Goal: Task Accomplishment & Management: Use online tool/utility

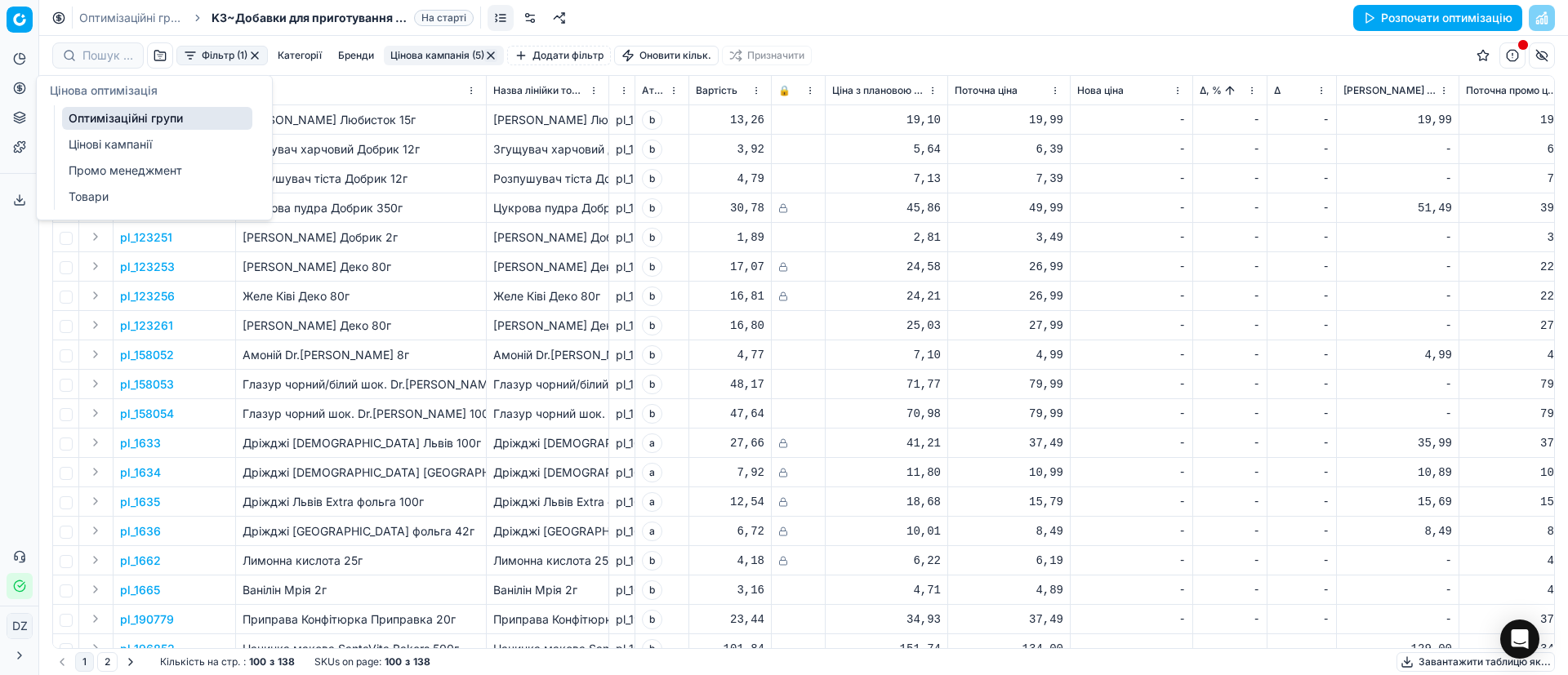
click at [21, 87] on icon at bounding box center [19, 87] width 4 height 4
click at [22, 66] on button "Аналітика" at bounding box center [20, 59] width 26 height 26
click at [20, 86] on icon at bounding box center [20, 88] width 0 height 7
click at [95, 116] on link "Оптимізаційні групи" at bounding box center [156, 119] width 190 height 23
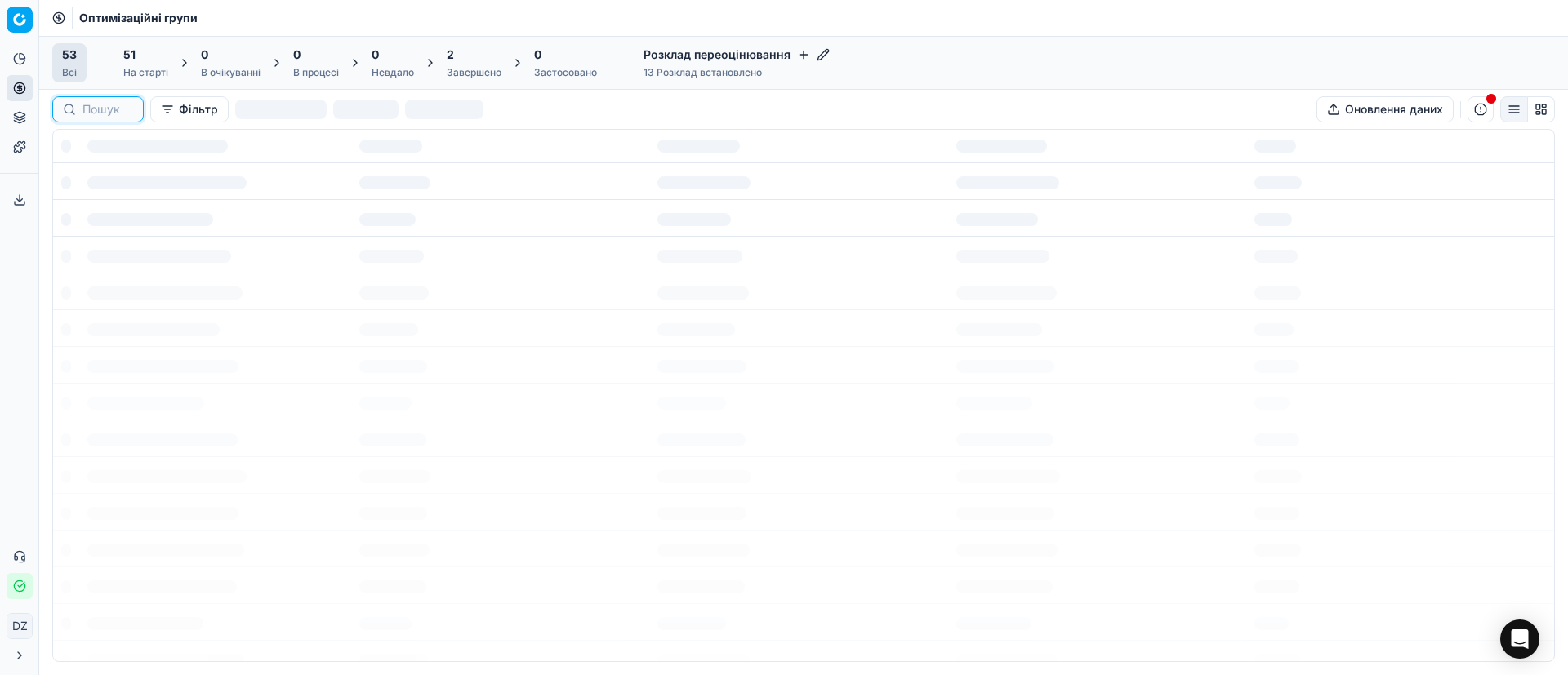
click at [94, 105] on input at bounding box center [107, 109] width 50 height 16
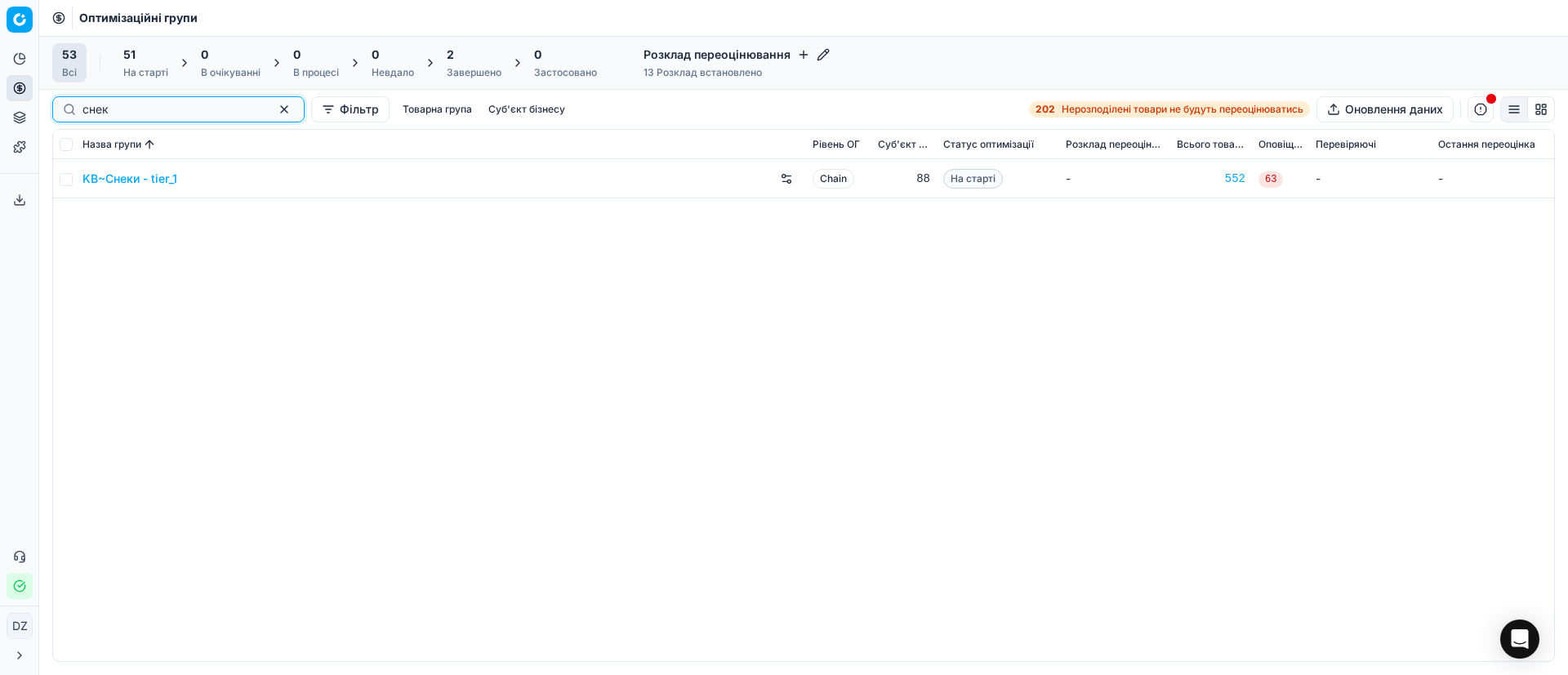
type input "снек"
click at [134, 175] on link "KB~Снеки - tier_1" at bounding box center [129, 179] width 95 height 16
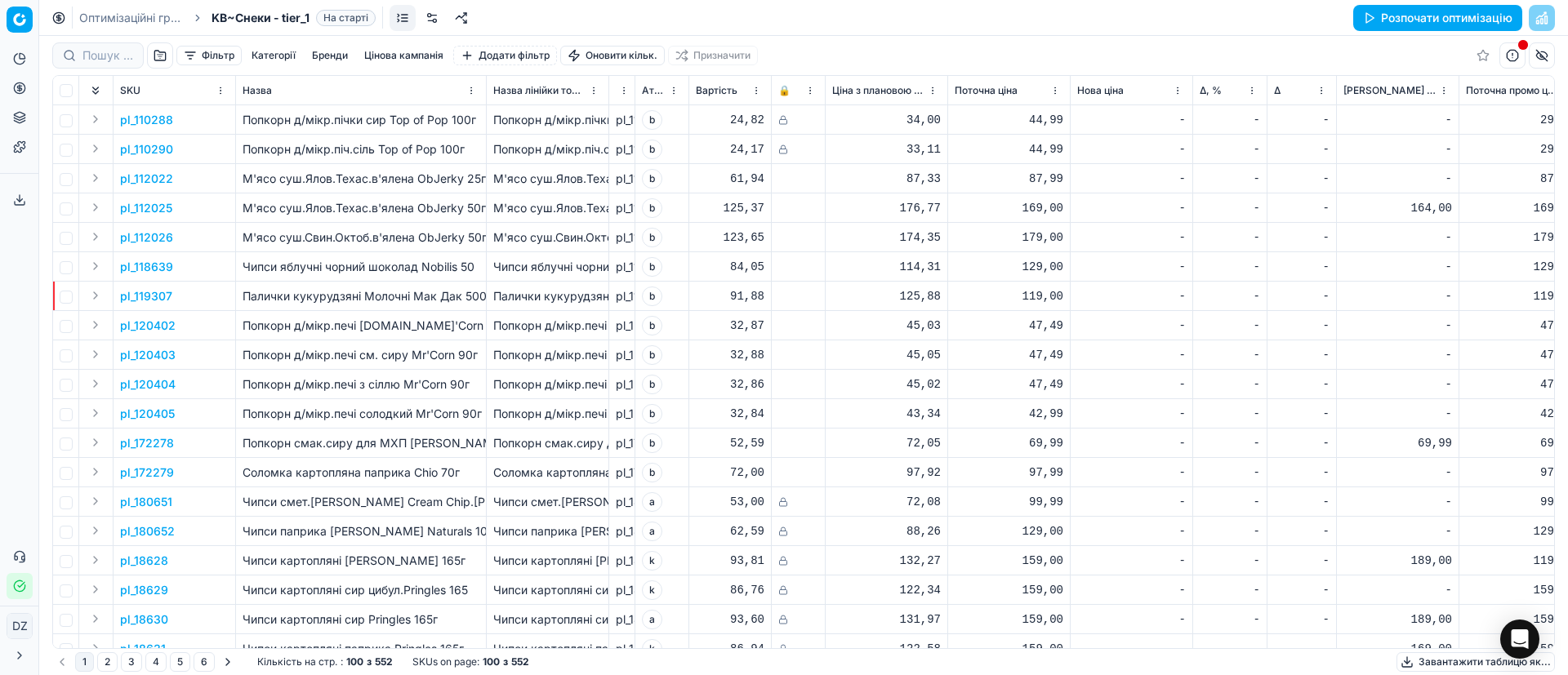
click at [1423, 14] on button "Розпочати оптимізацію" at bounding box center [1437, 18] width 169 height 26
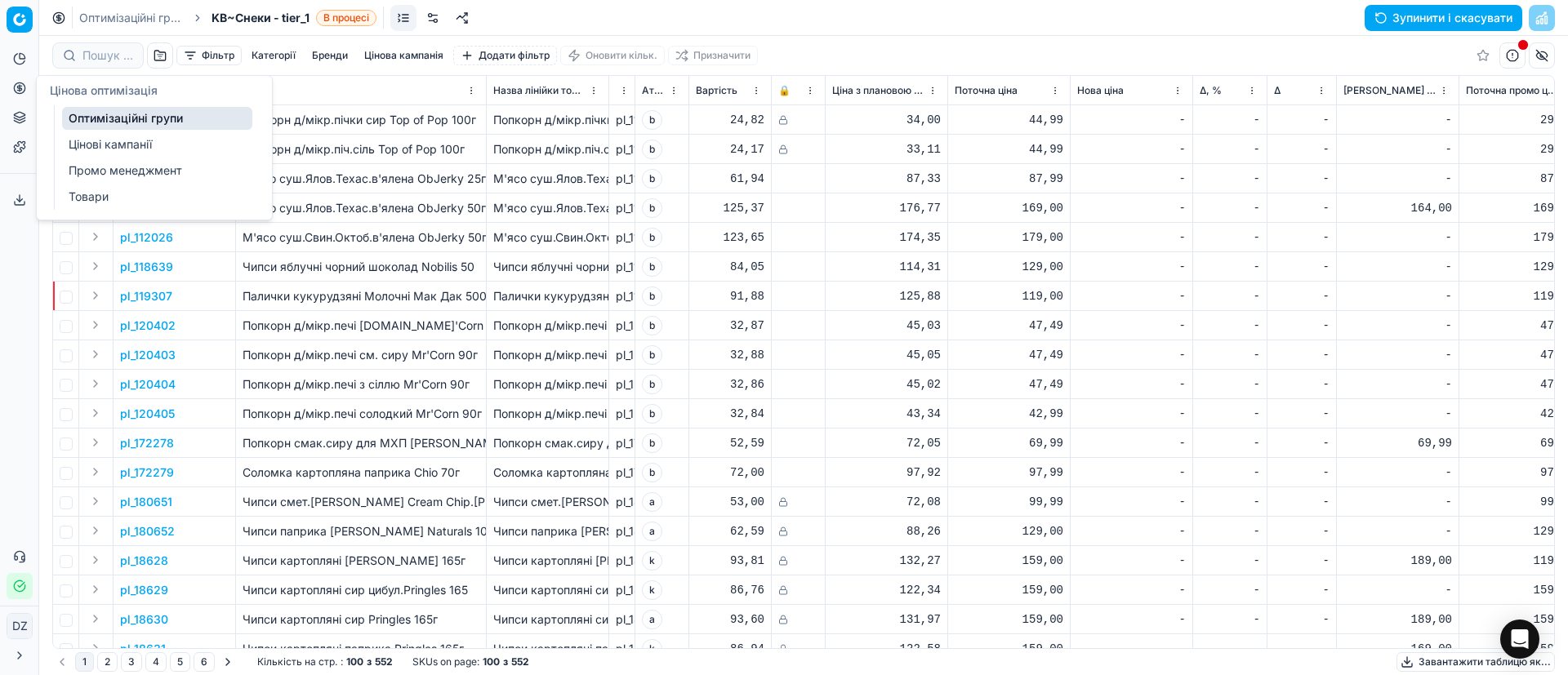
click at [14, 85] on icon at bounding box center [20, 88] width 13 height 13
click at [132, 115] on link "Оптимізаційні групи" at bounding box center [156, 119] width 190 height 23
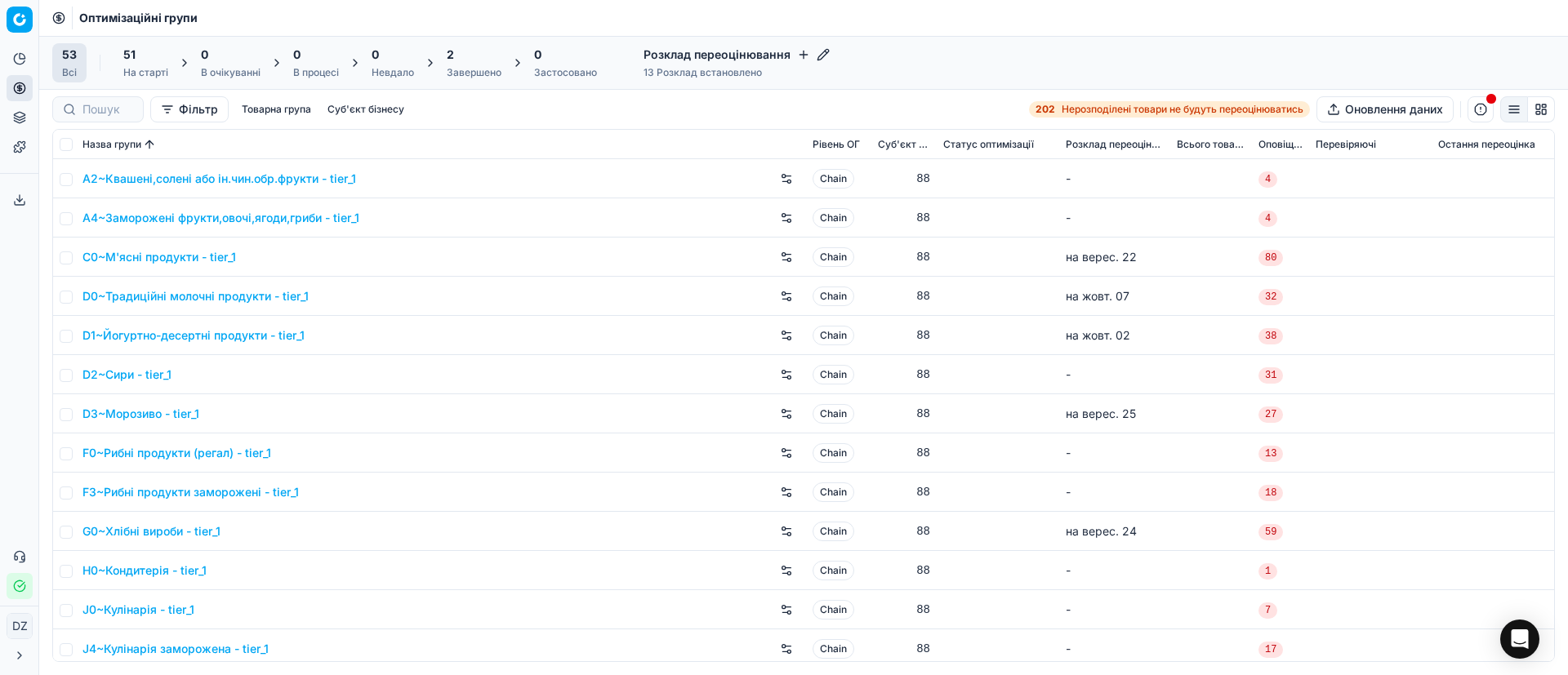
click at [467, 74] on div "Завершено" at bounding box center [474, 72] width 54 height 13
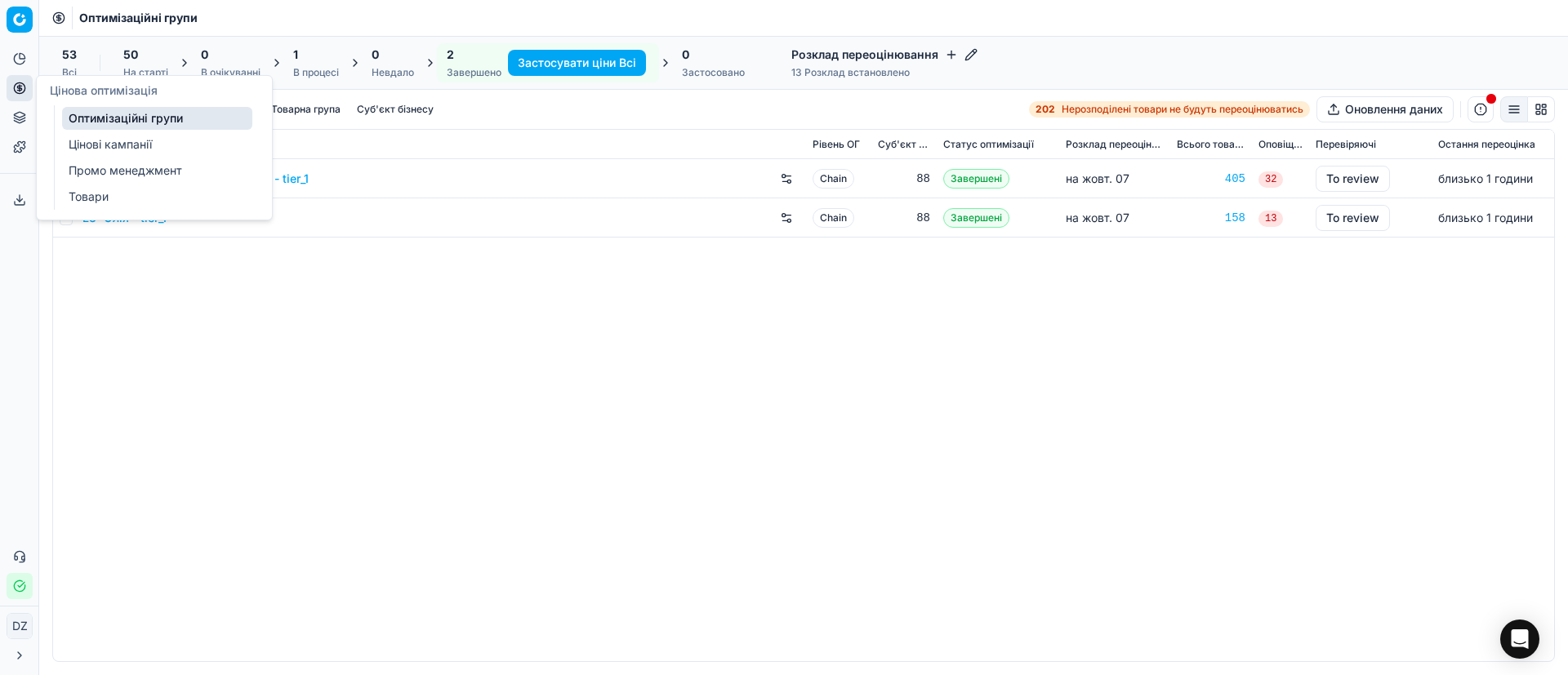
click at [15, 83] on icon at bounding box center [20, 88] width 13 height 13
click at [105, 114] on link "Оптимізаційні групи" at bounding box center [156, 119] width 190 height 23
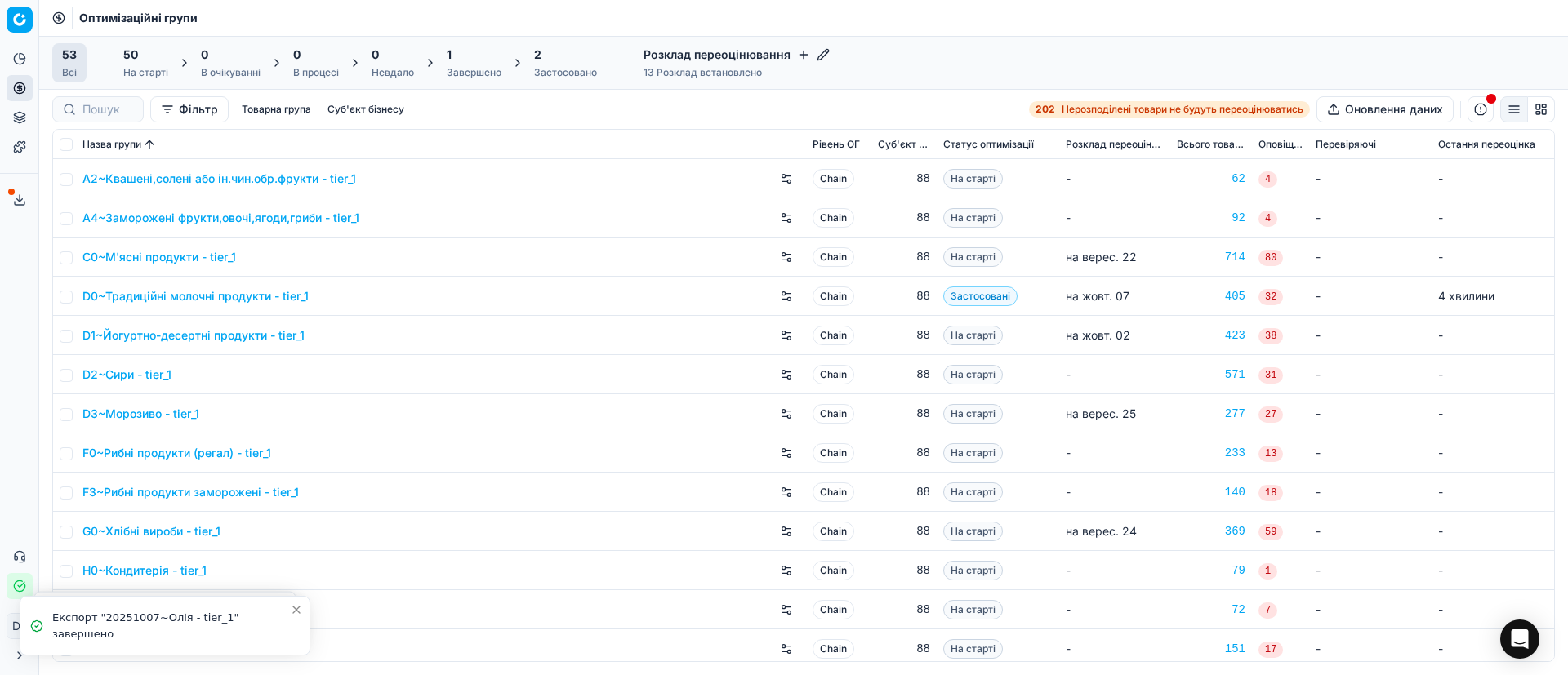
drag, startPoint x: 457, startPoint y: 72, endPoint x: 457, endPoint y: 88, distance: 16.0
click at [457, 72] on div "Завершено" at bounding box center [474, 72] width 54 height 13
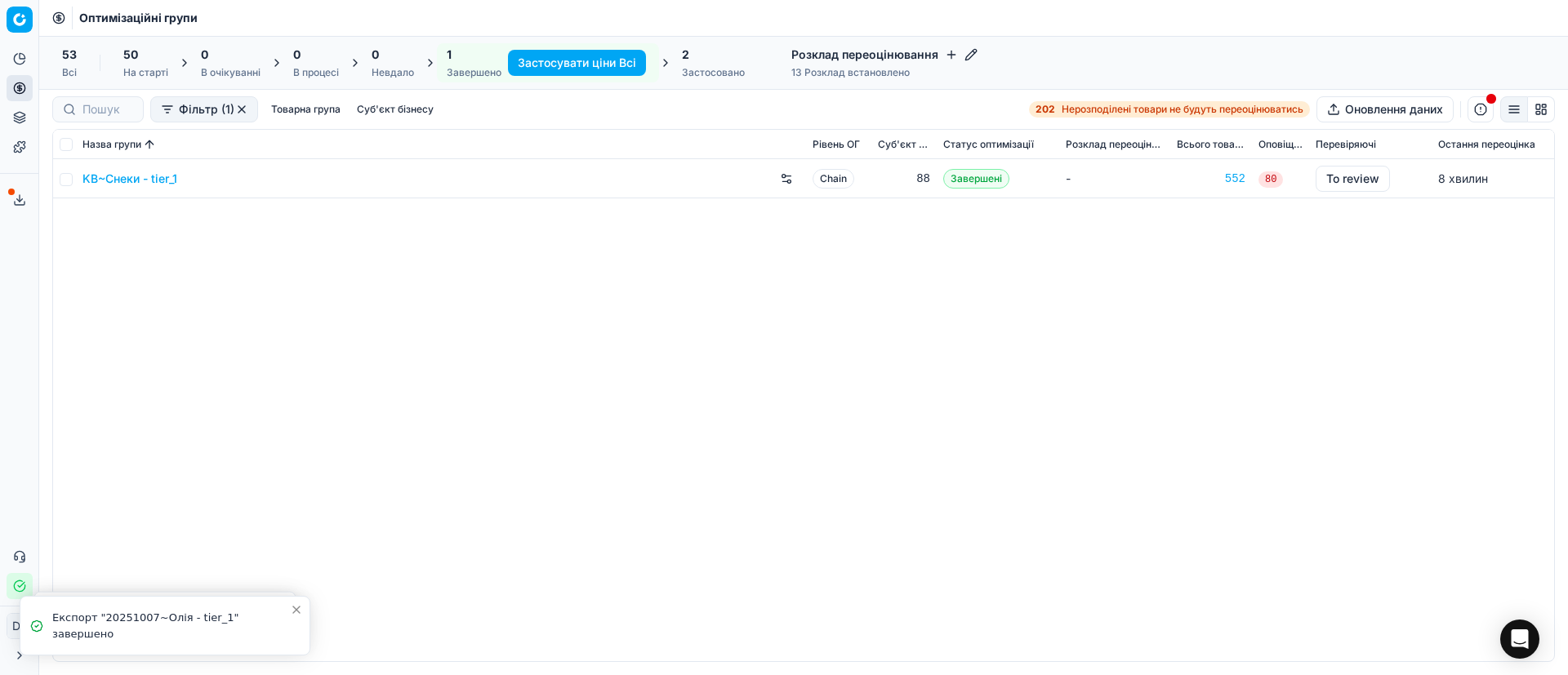
click at [138, 178] on link "KB~Снеки - tier_1" at bounding box center [129, 179] width 95 height 16
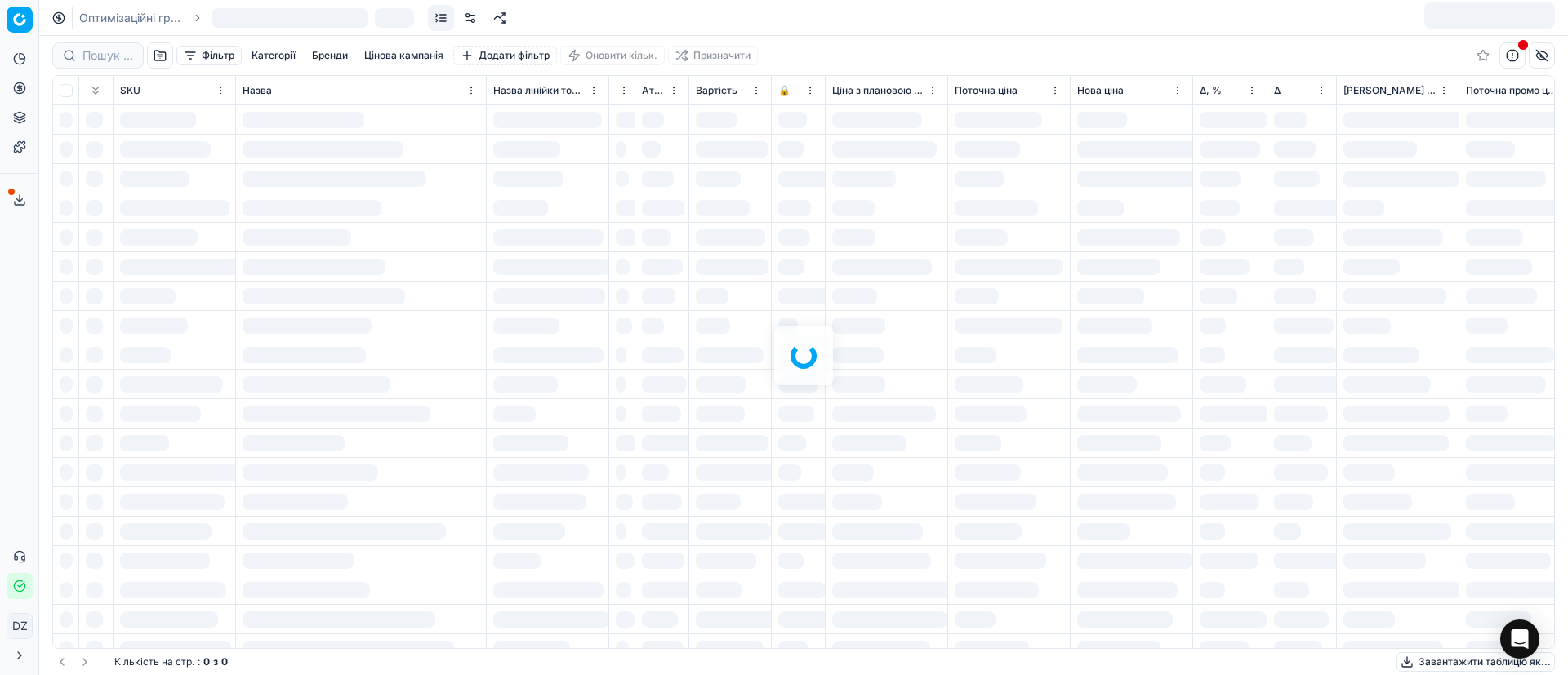
click at [1036, 305] on div at bounding box center [804, 356] width 1528 height 639
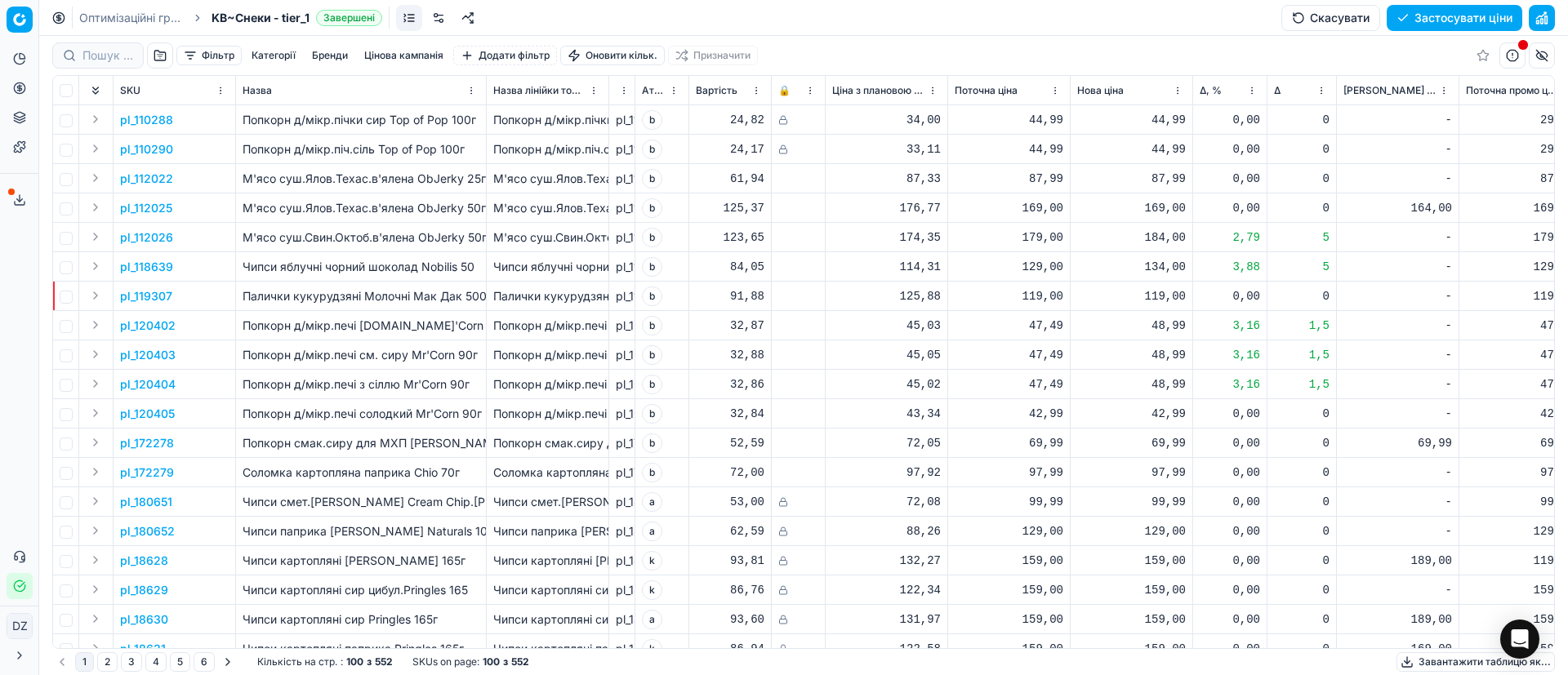
click at [408, 49] on button "Цінова кампанія" at bounding box center [404, 56] width 92 height 20
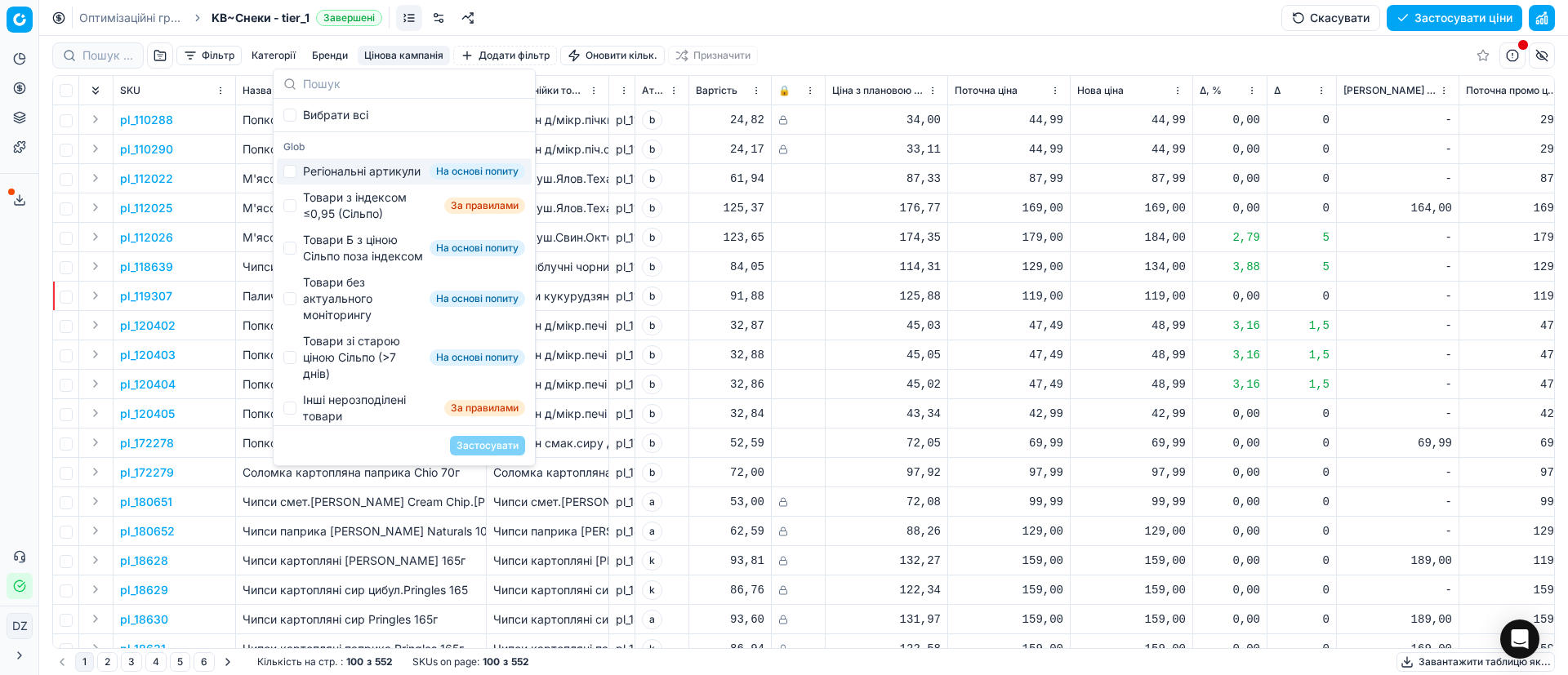
click at [353, 179] on div "Регіональні артикули" at bounding box center [362, 171] width 118 height 16
checkbox input "true"
click at [329, 251] on div "Товари Б з ціною Сільпо поза індексом" at bounding box center [363, 249] width 120 height 33
checkbox input "true"
click at [338, 221] on div "Товари з індексом ≤0,95 (Сільпо)" at bounding box center [371, 206] width 135 height 33
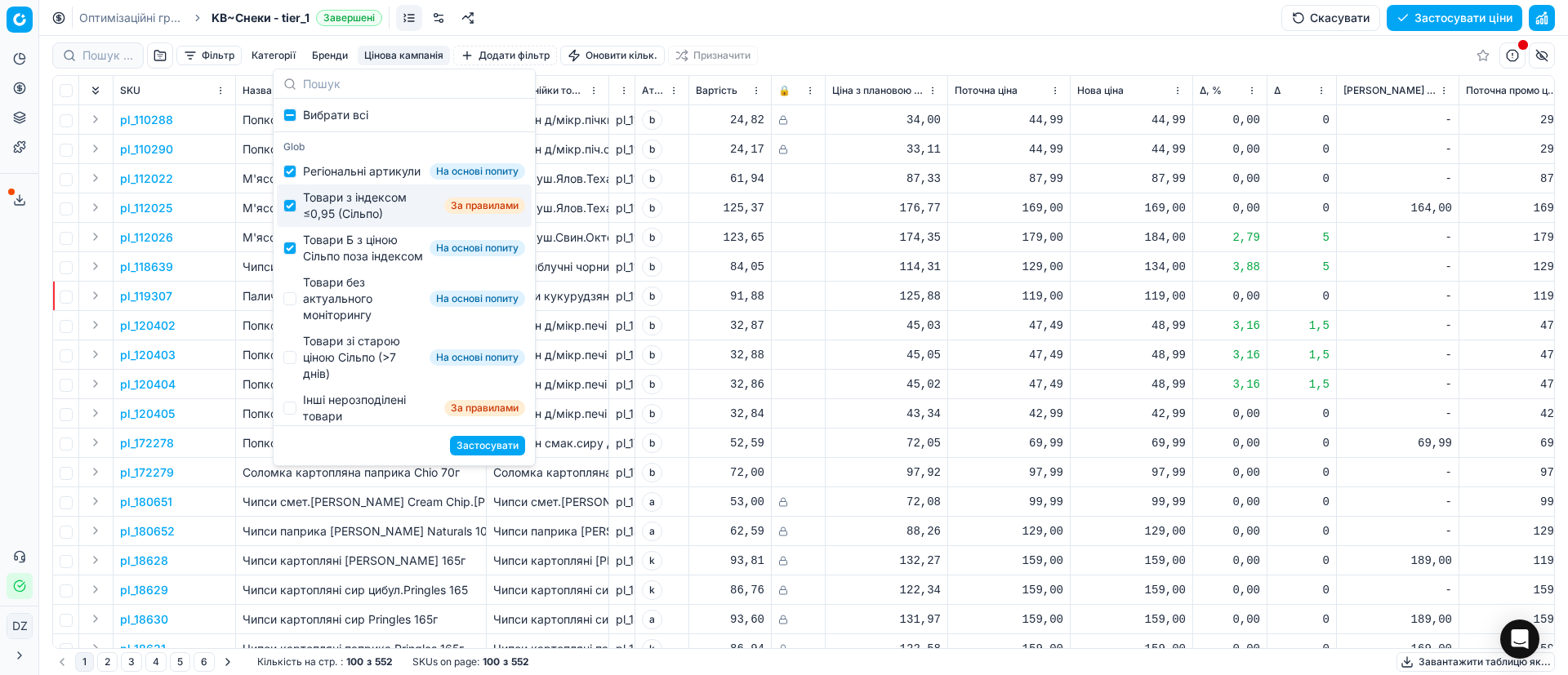
checkbox input "true"
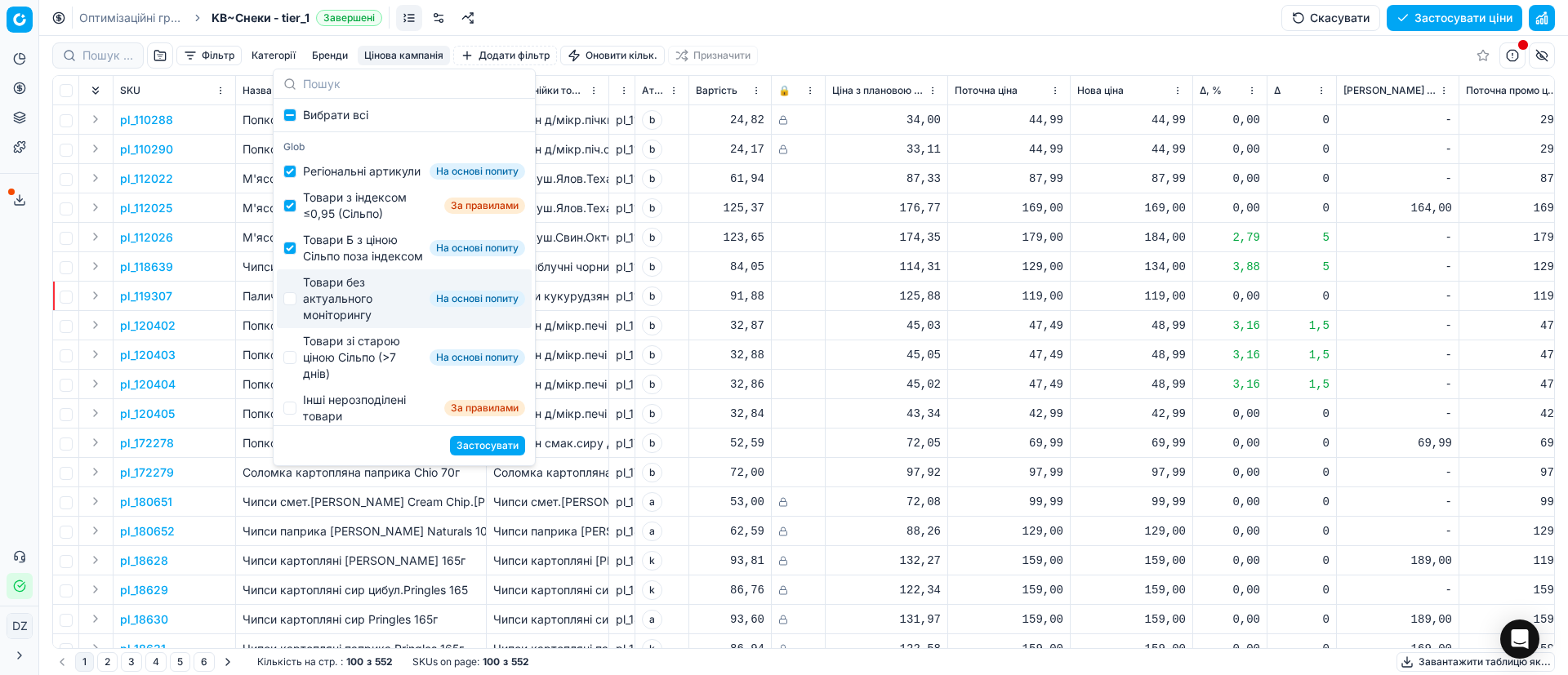
click at [337, 320] on div "Товари без актуального моніторингу" at bounding box center [363, 298] width 120 height 49
checkbox input "true"
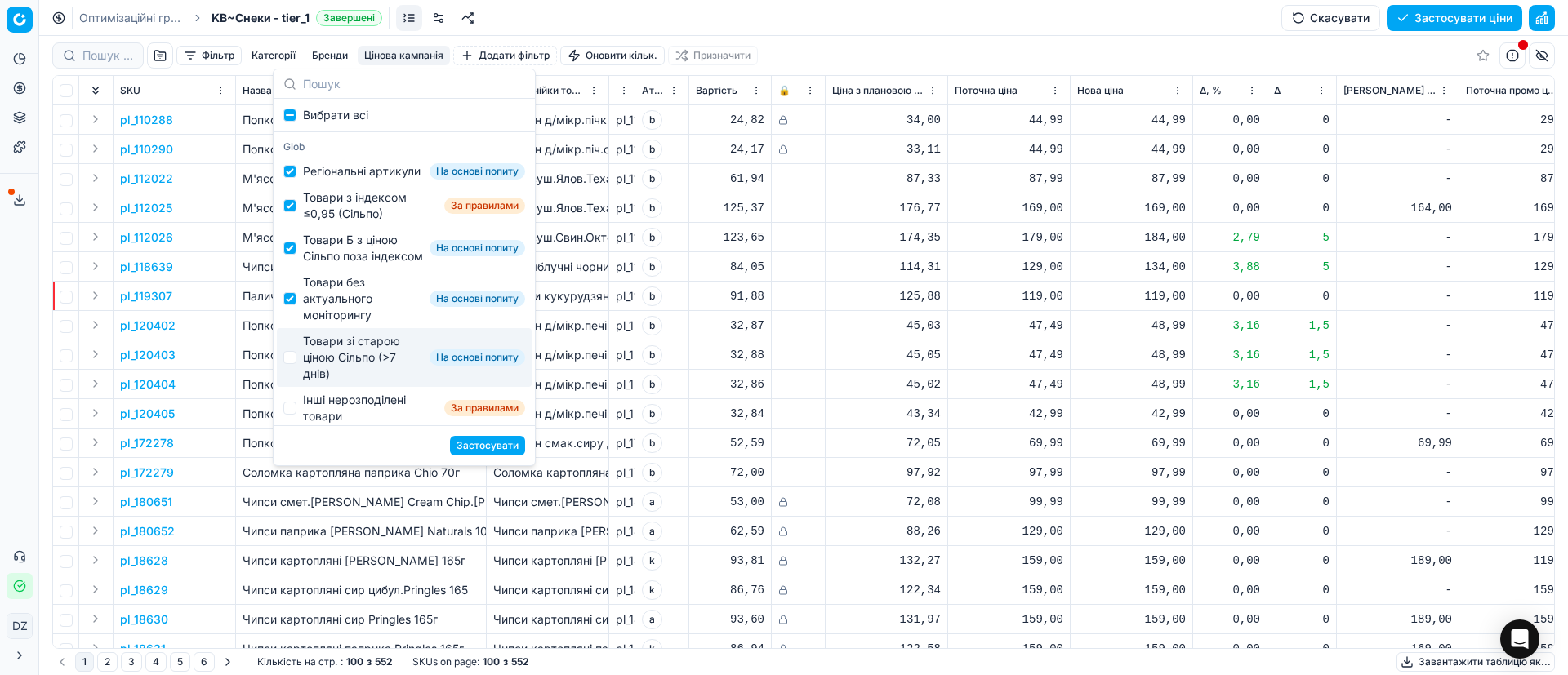
click at [343, 367] on div "Товари зі старою ціною Сільпо (>7 днів)" at bounding box center [363, 357] width 120 height 49
checkbox input "true"
click at [502, 448] on button "Застосувати" at bounding box center [487, 445] width 75 height 20
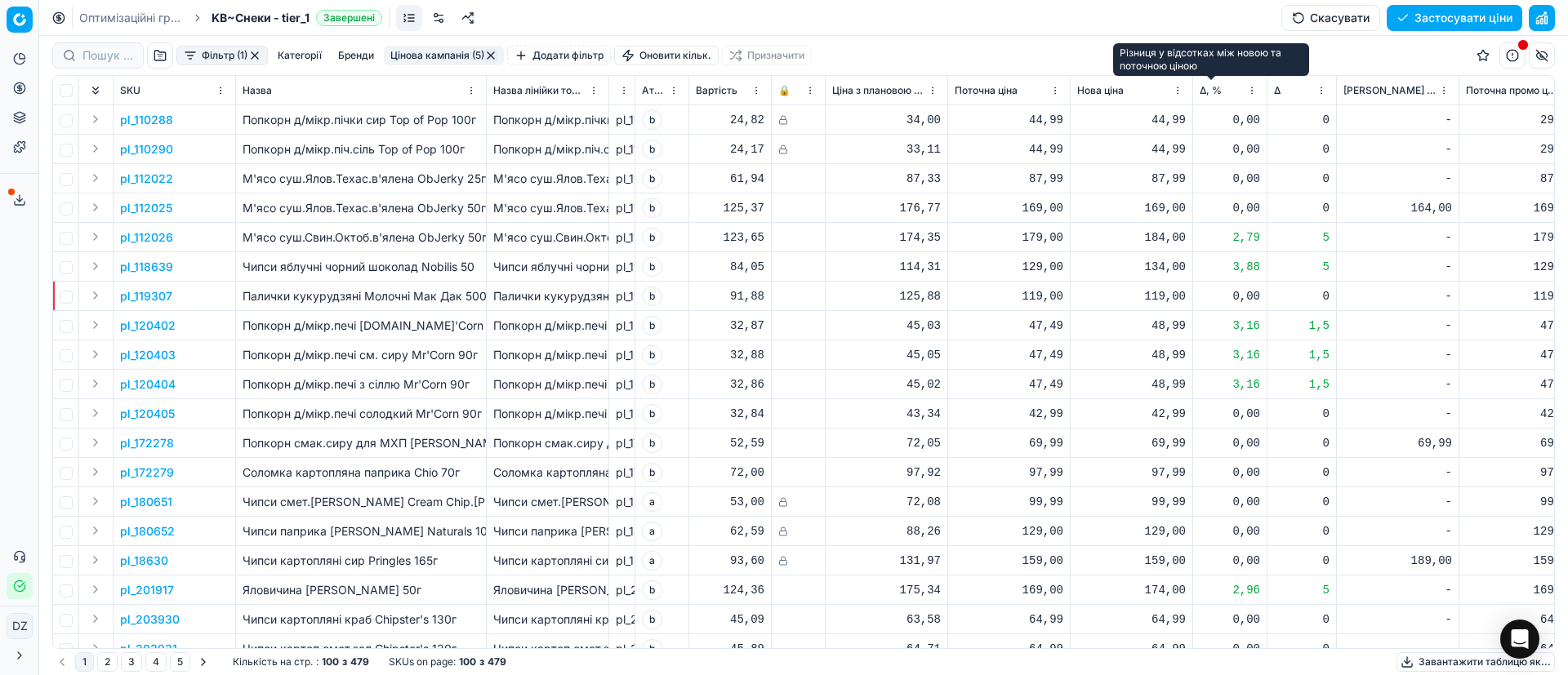
click at [1206, 91] on span "Δ, %" at bounding box center [1211, 91] width 22 height 13
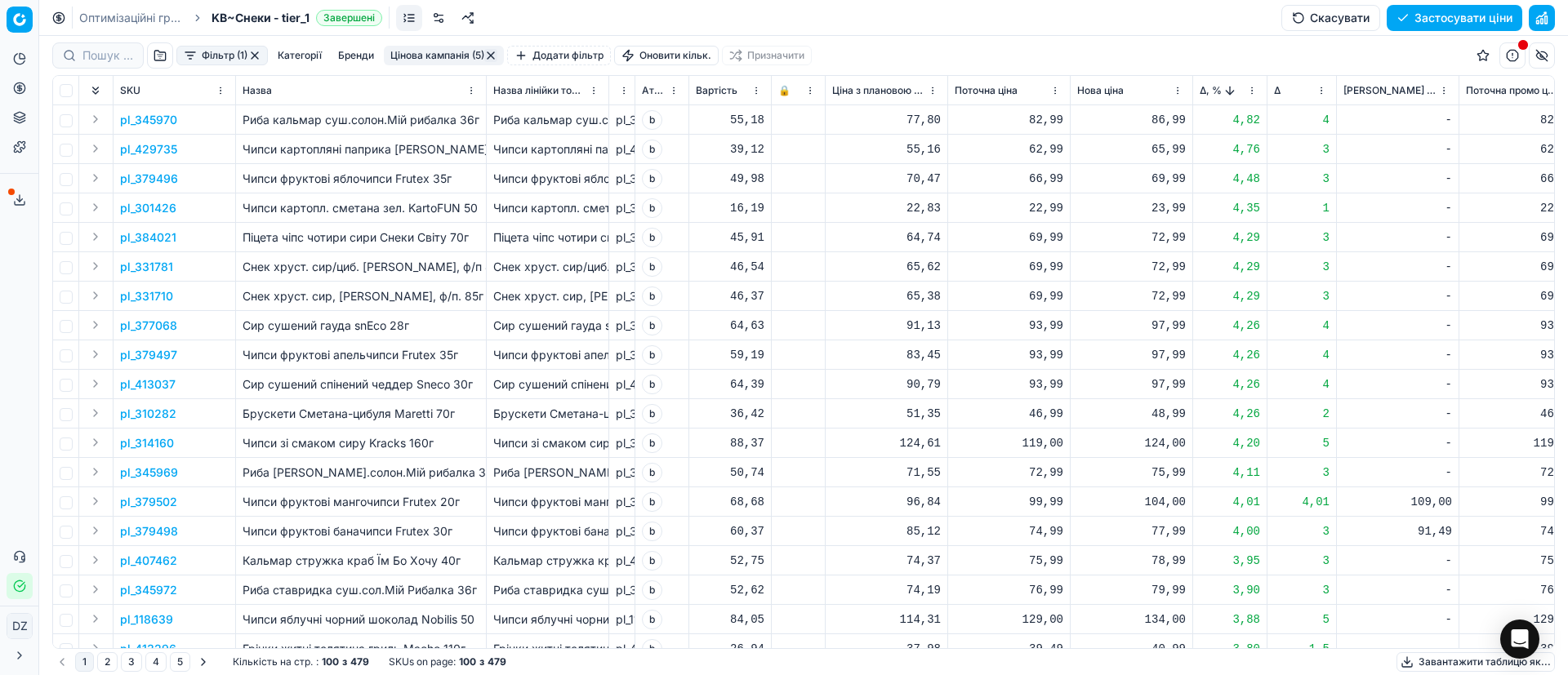
click at [1203, 86] on span "Δ, %" at bounding box center [1211, 91] width 22 height 13
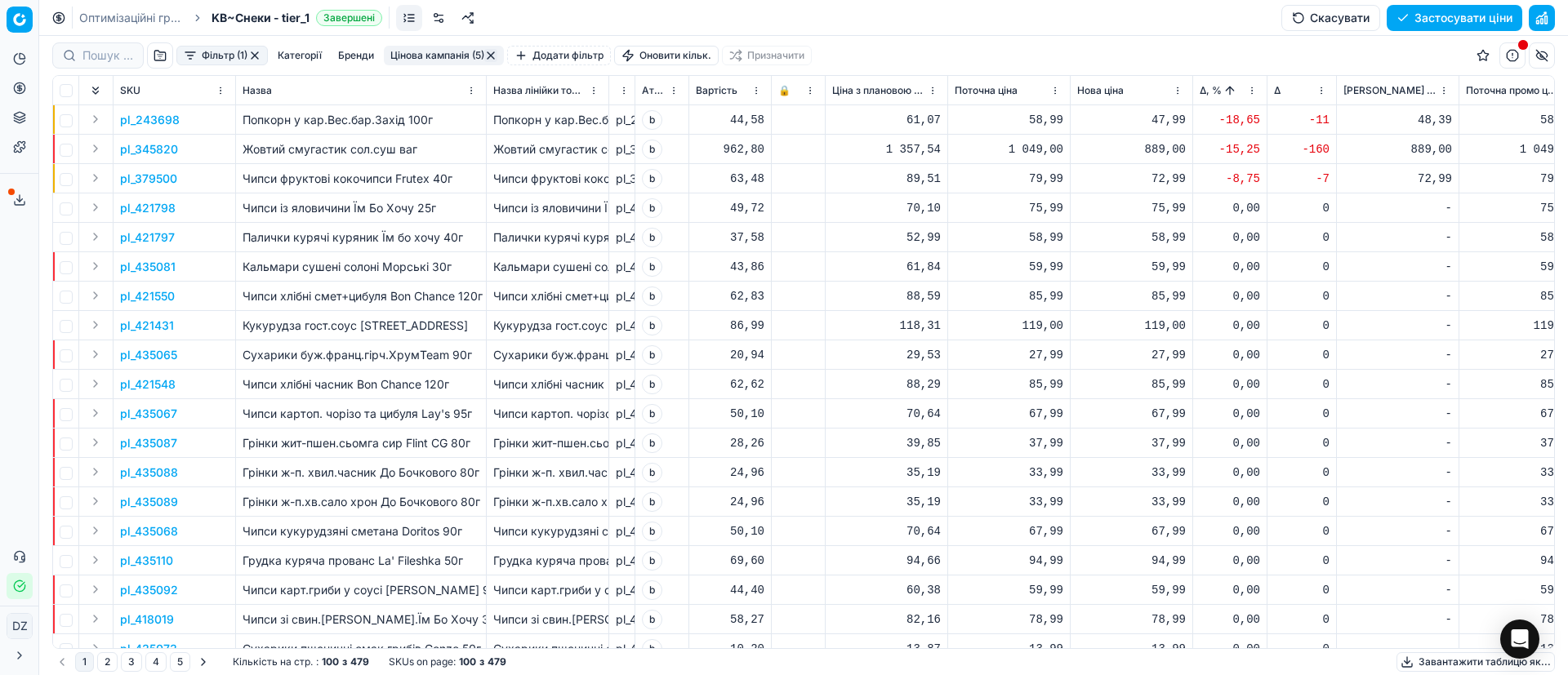
click at [143, 118] on p "pl_243698" at bounding box center [150, 120] width 59 height 16
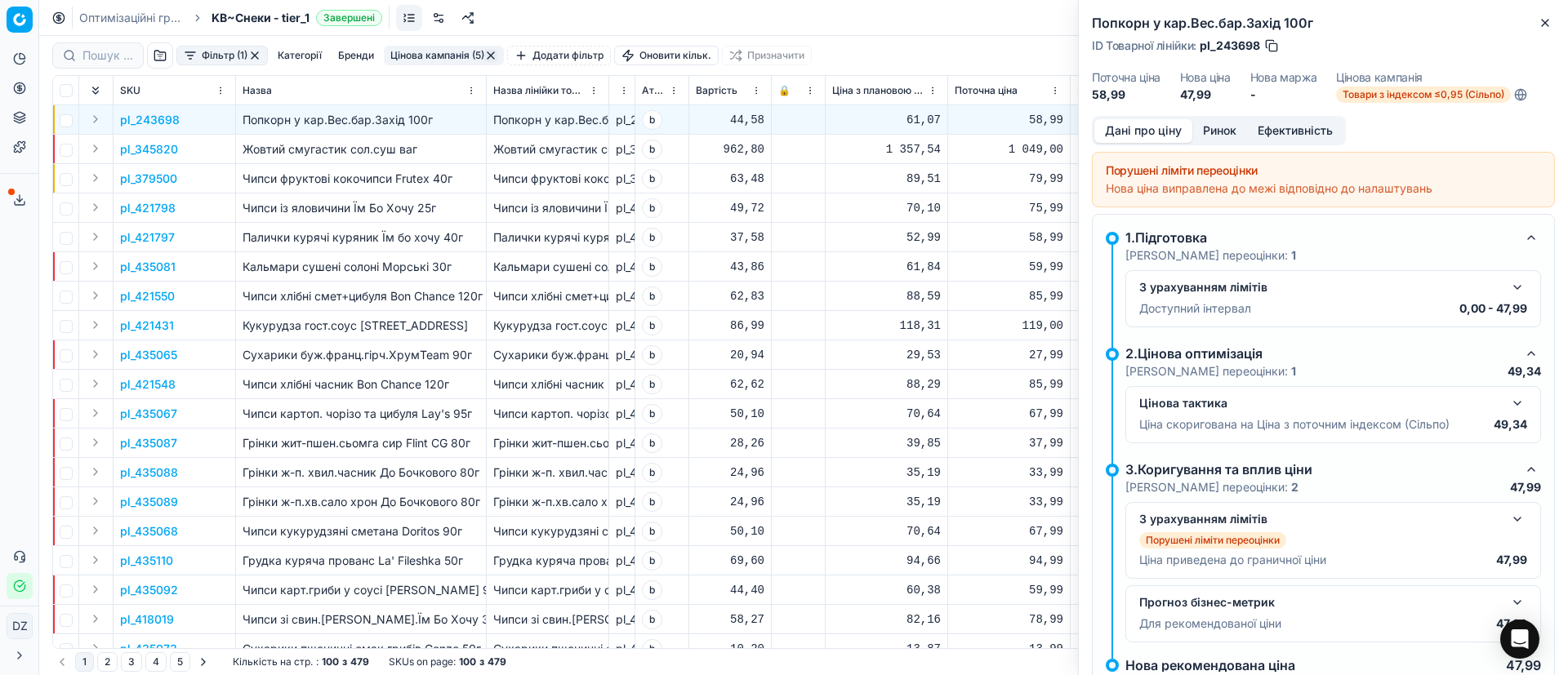
click at [1224, 128] on button "Ринок" at bounding box center [1220, 131] width 54 height 24
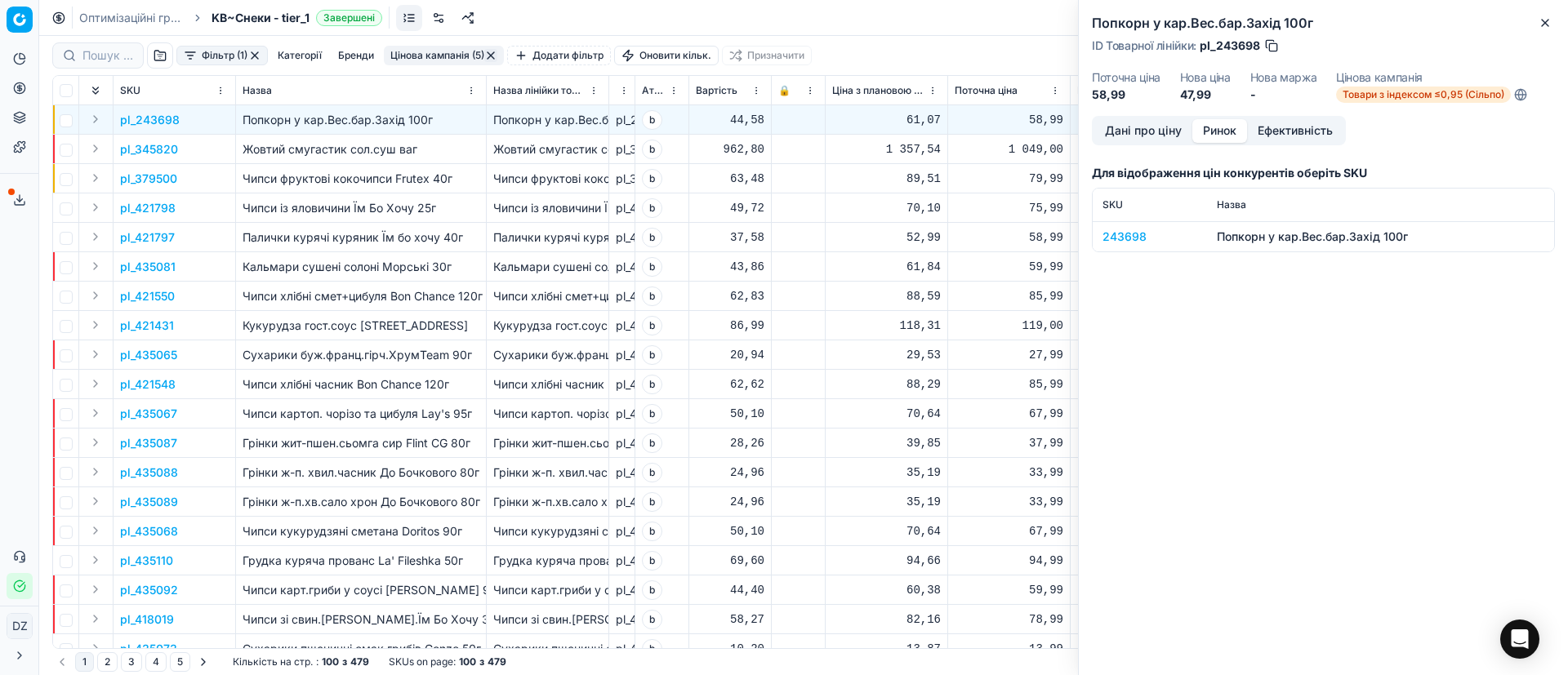
click at [1135, 235] on div "243698" at bounding box center [1150, 237] width 95 height 16
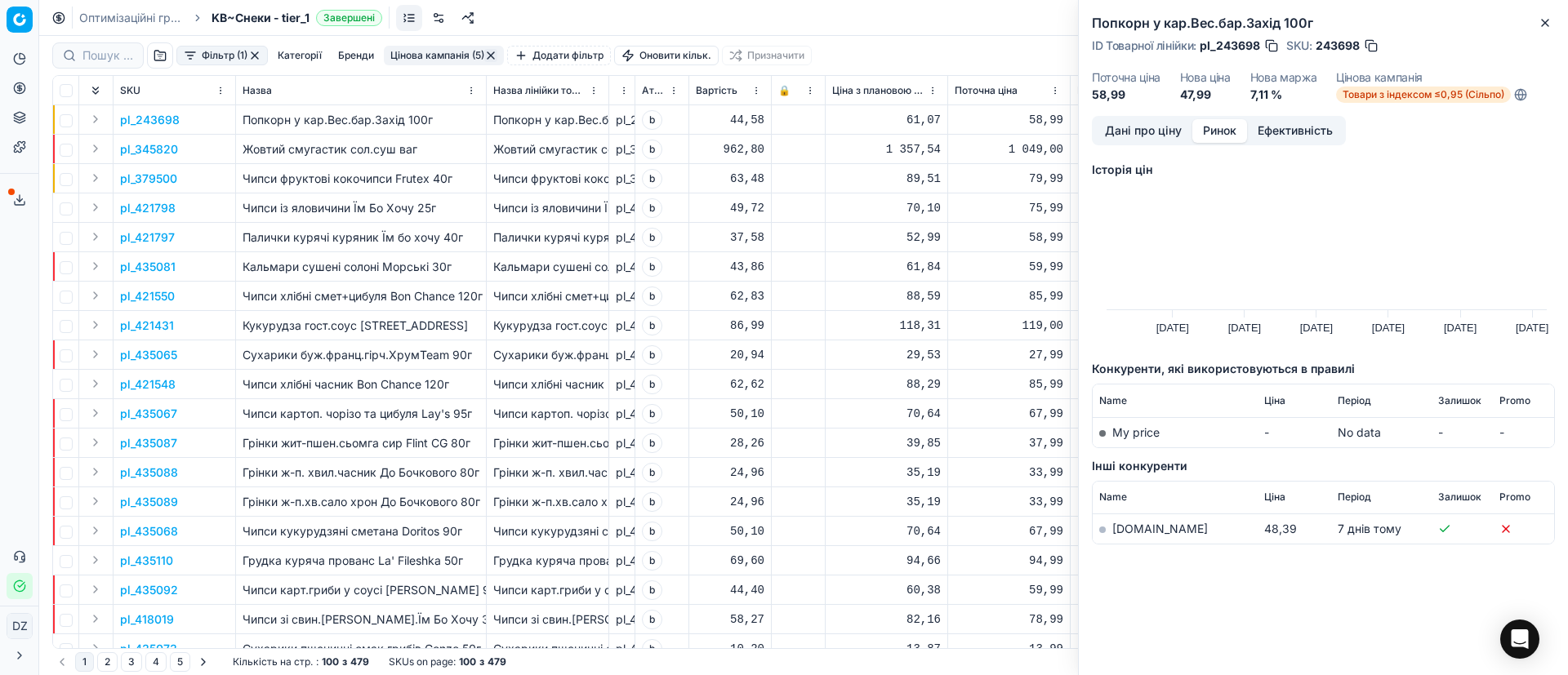
click at [1136, 527] on link "silpo.ua" at bounding box center [1160, 528] width 96 height 14
click at [1545, 15] on button "Close" at bounding box center [1545, 23] width 20 height 20
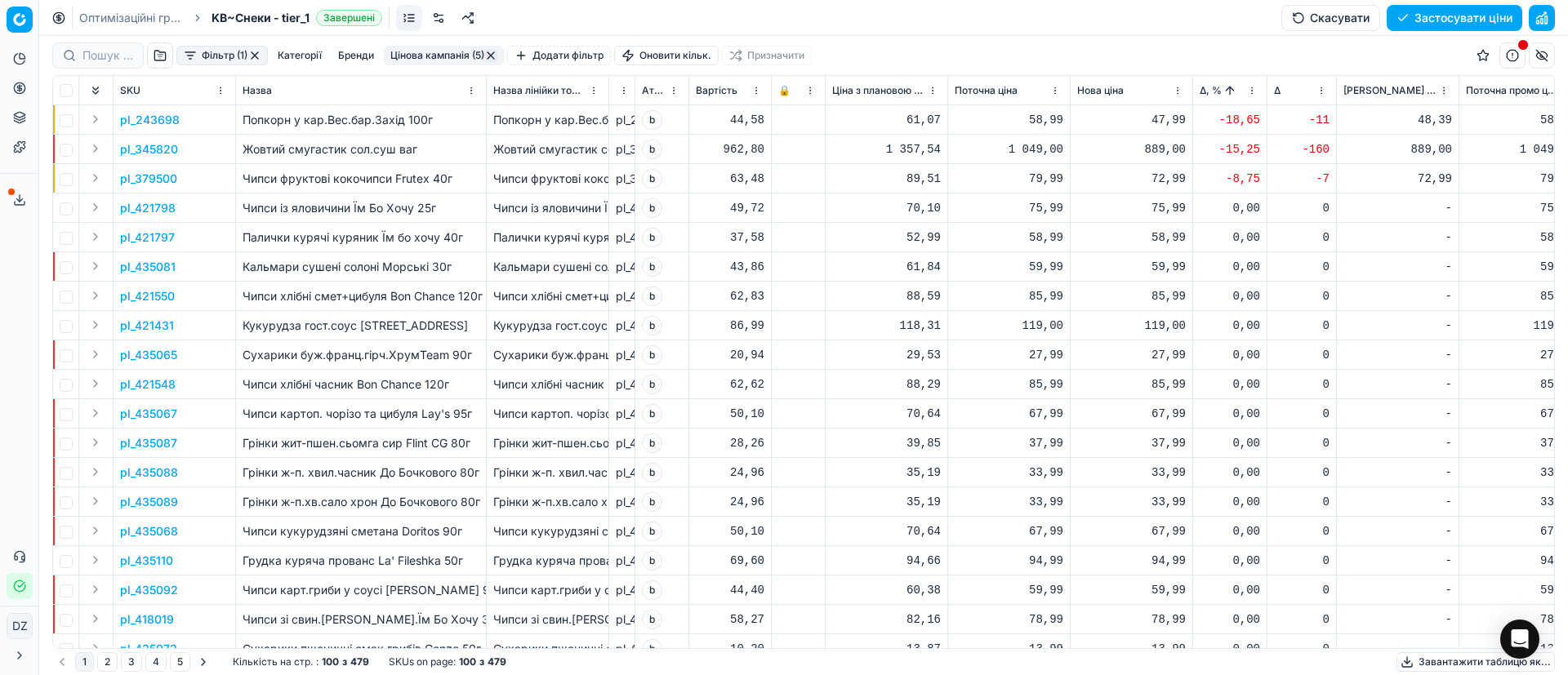
click at [167, 153] on p "pl_345820" at bounding box center [149, 150] width 58 height 16
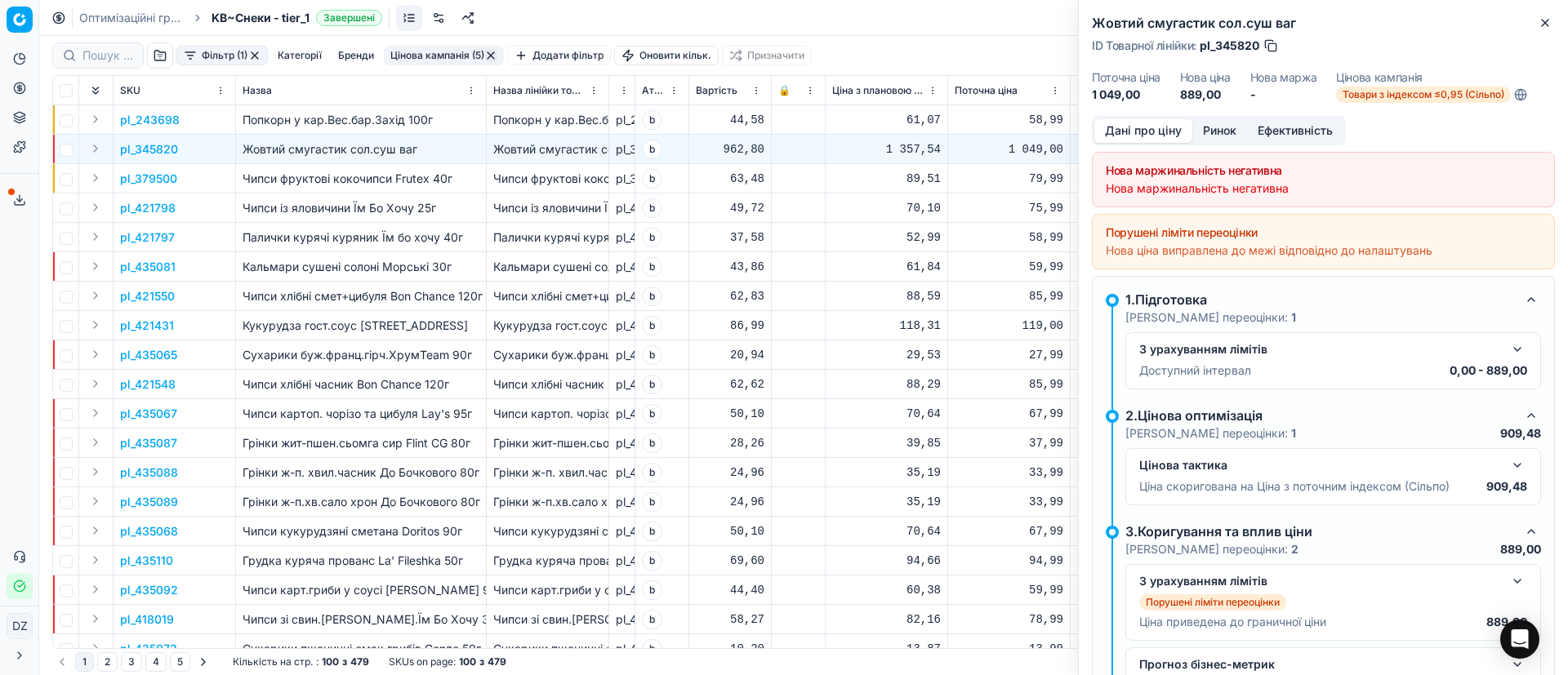
click at [1220, 129] on button "Ринок" at bounding box center [1220, 131] width 54 height 24
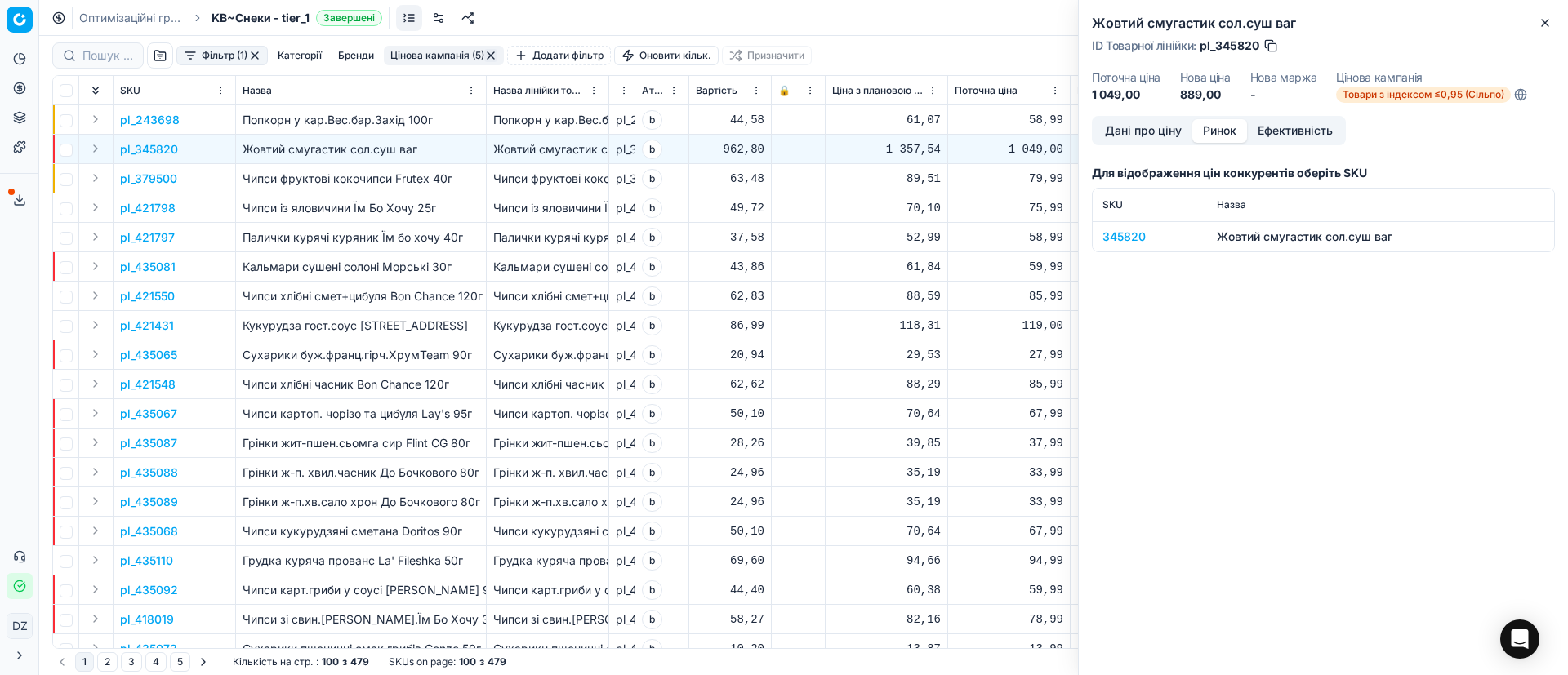
click at [1132, 236] on div "345820" at bounding box center [1150, 237] width 95 height 16
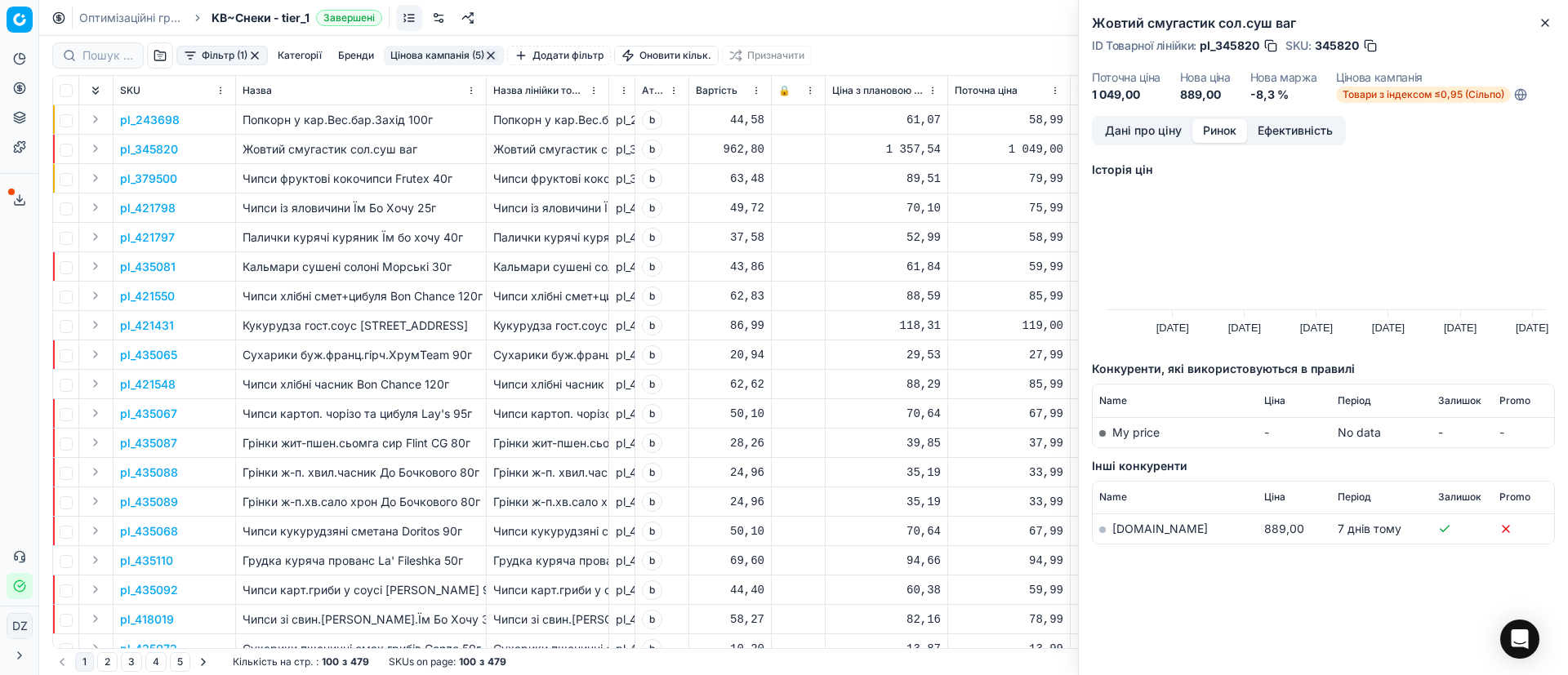
click at [1130, 529] on link "silpo.ua" at bounding box center [1160, 528] width 96 height 14
click at [1546, 25] on icon "button" at bounding box center [1545, 23] width 13 height 13
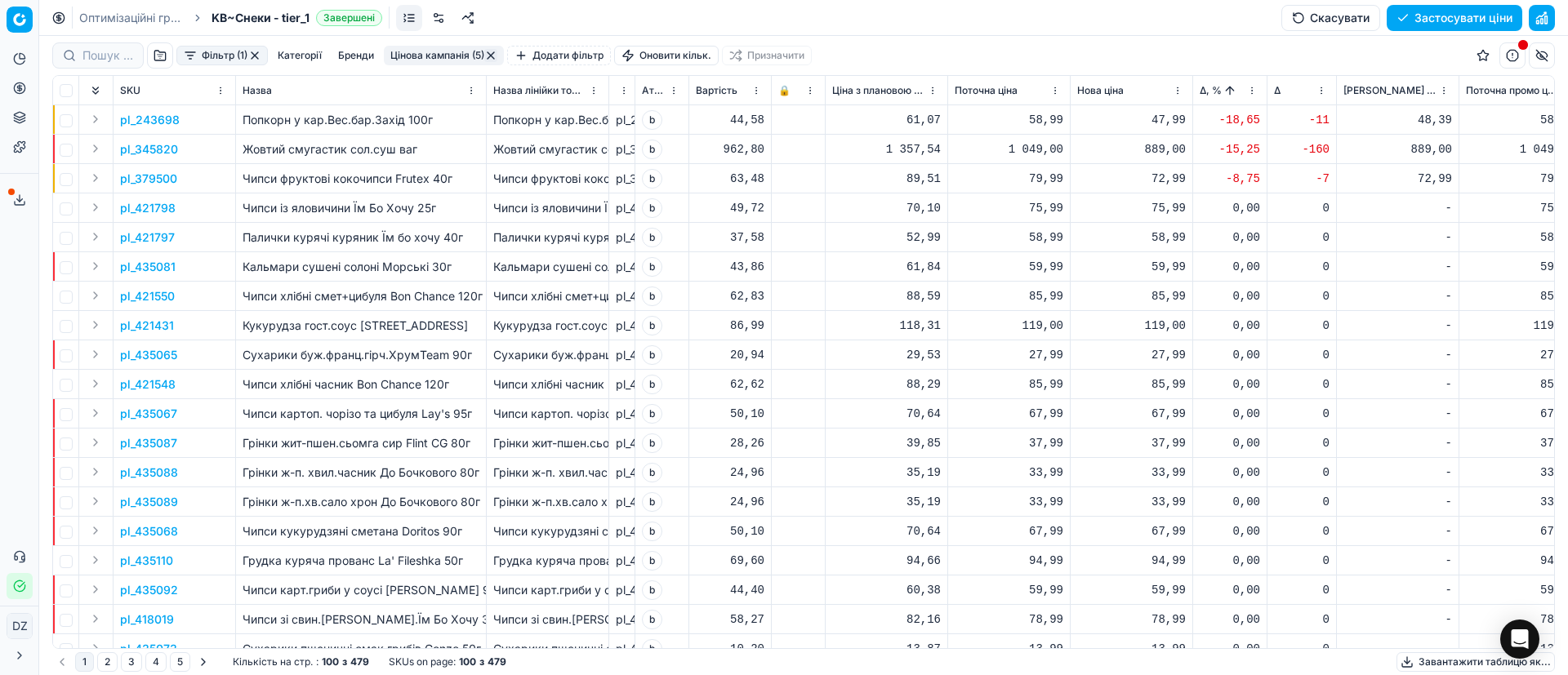
click at [1166, 151] on div "889,00" at bounding box center [1132, 150] width 109 height 16
drag, startPoint x: 1196, startPoint y: 294, endPoint x: 1076, endPoint y: 298, distance: 120.1
click at [1076, 298] on dl "Поточна: 1 049,00 Оптимум: 889,00 Вручну: 889.00" at bounding box center [1132, 259] width 236 height 106
type input "999.00"
click at [141, 183] on p "pl_379500" at bounding box center [148, 179] width 57 height 16
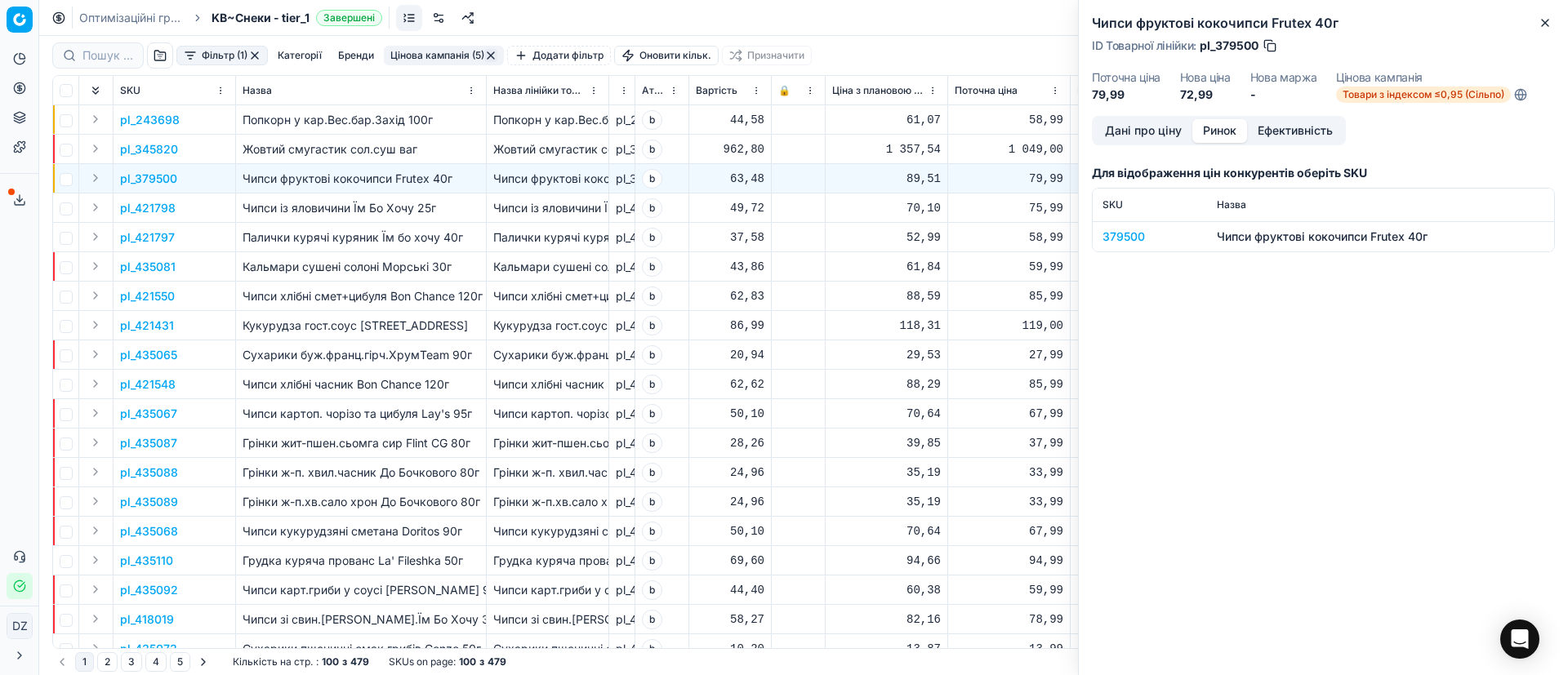
click at [1220, 129] on button "Ринок" at bounding box center [1220, 131] width 54 height 24
click at [1125, 238] on div "379500" at bounding box center [1150, 237] width 95 height 16
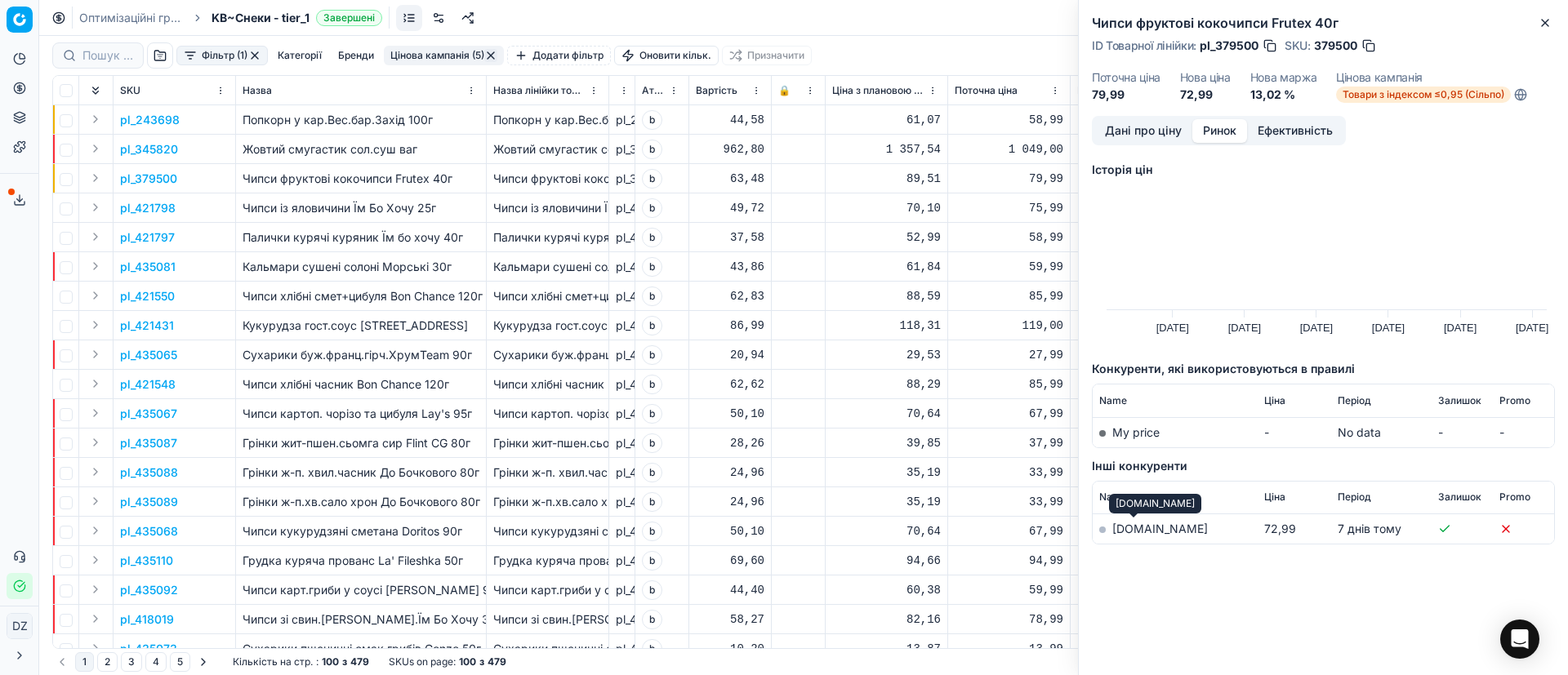
click at [1120, 532] on link "silpo.ua" at bounding box center [1160, 528] width 96 height 14
click at [1540, 15] on button "Close" at bounding box center [1545, 23] width 20 height 20
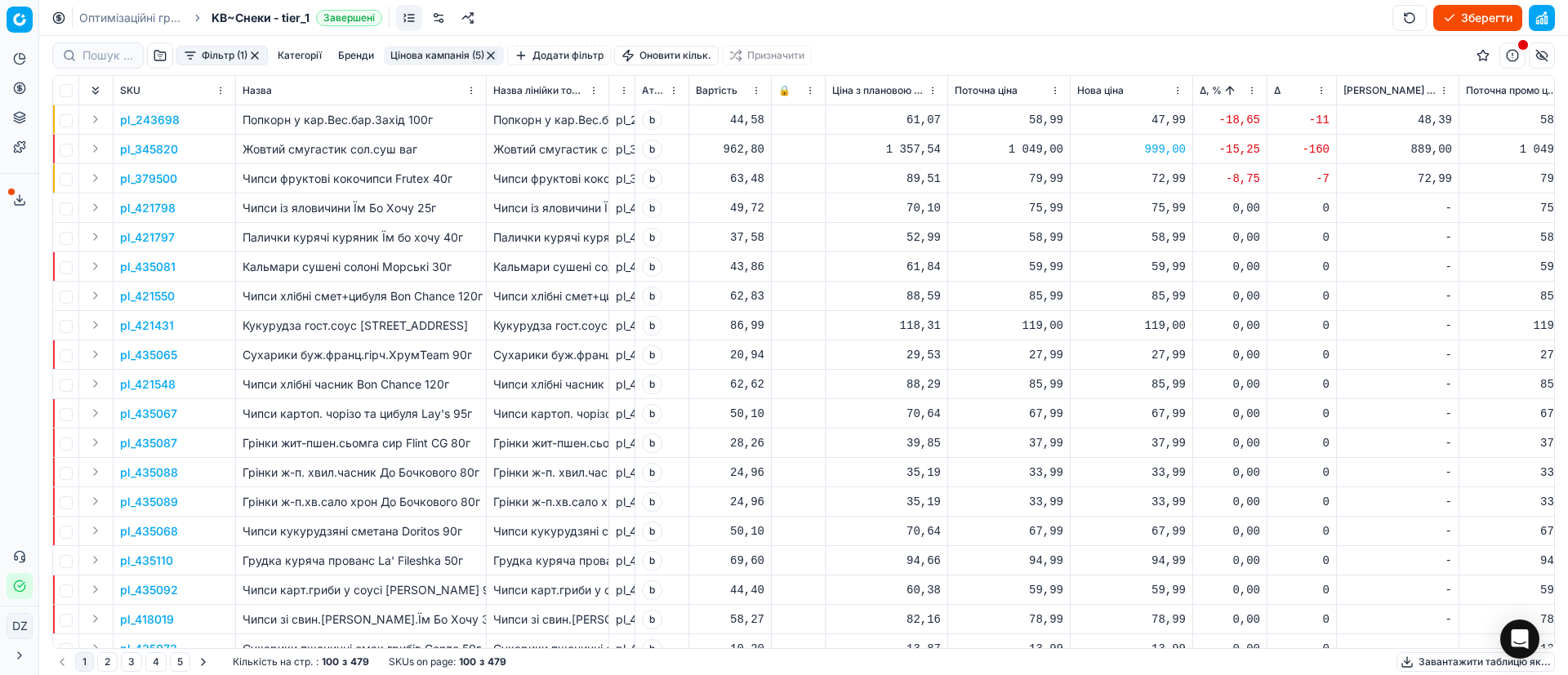
click at [1460, 26] on button "Зберегти" at bounding box center [1477, 18] width 89 height 26
click at [946, 38] on div "Фільтр (1) Категорії Бренди Цінова кампанія (5) Додати фільтр Оновити кільк. Пр…" at bounding box center [803, 56] width 1502 height 40
click at [903, 30] on div "Оптимізаційні групи KB~Снеки - tier_1 Завершені Зберегти" at bounding box center [804, 18] width 1528 height 36
click at [1489, 13] on button "Зберегти" at bounding box center [1477, 18] width 89 height 26
click at [1483, 23] on button "Зберегти" at bounding box center [1477, 18] width 89 height 26
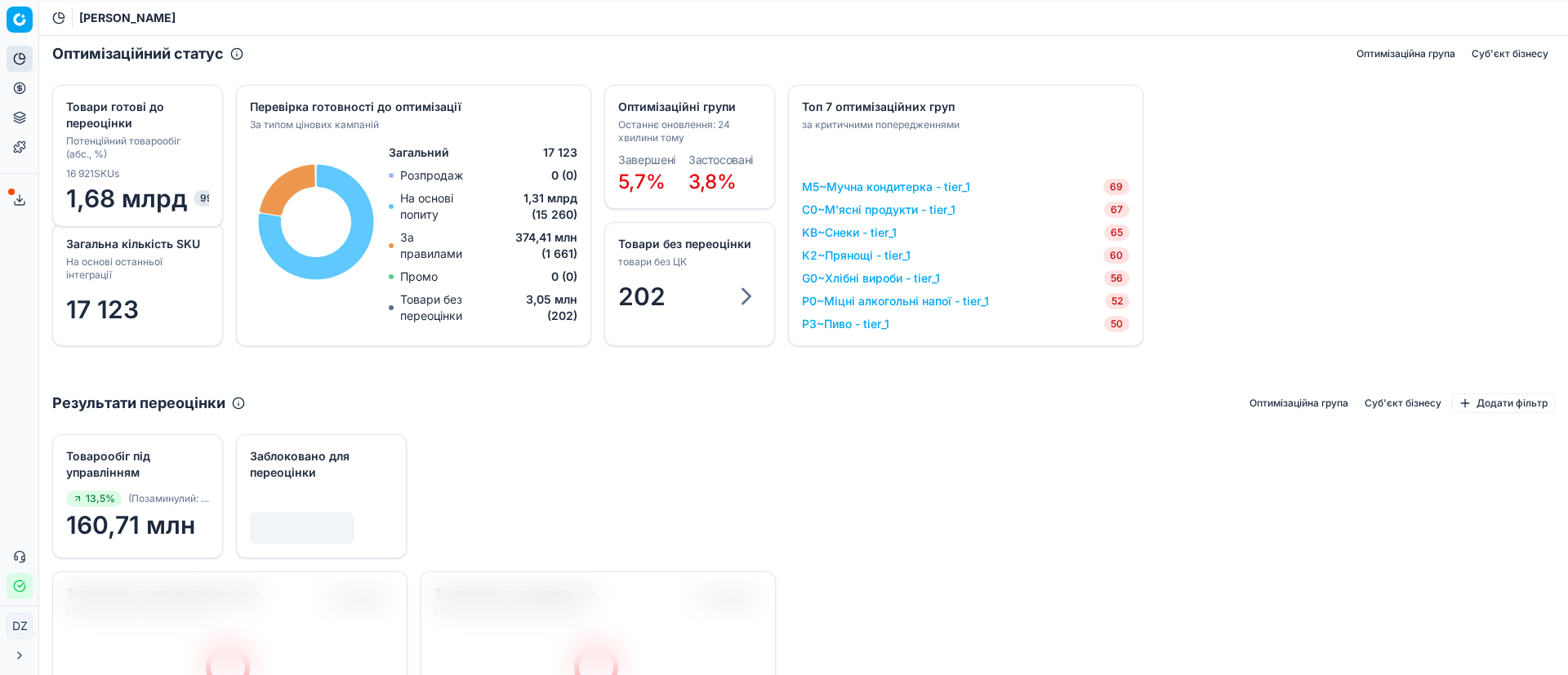
click at [15, 92] on icon at bounding box center [20, 88] width 13 height 13
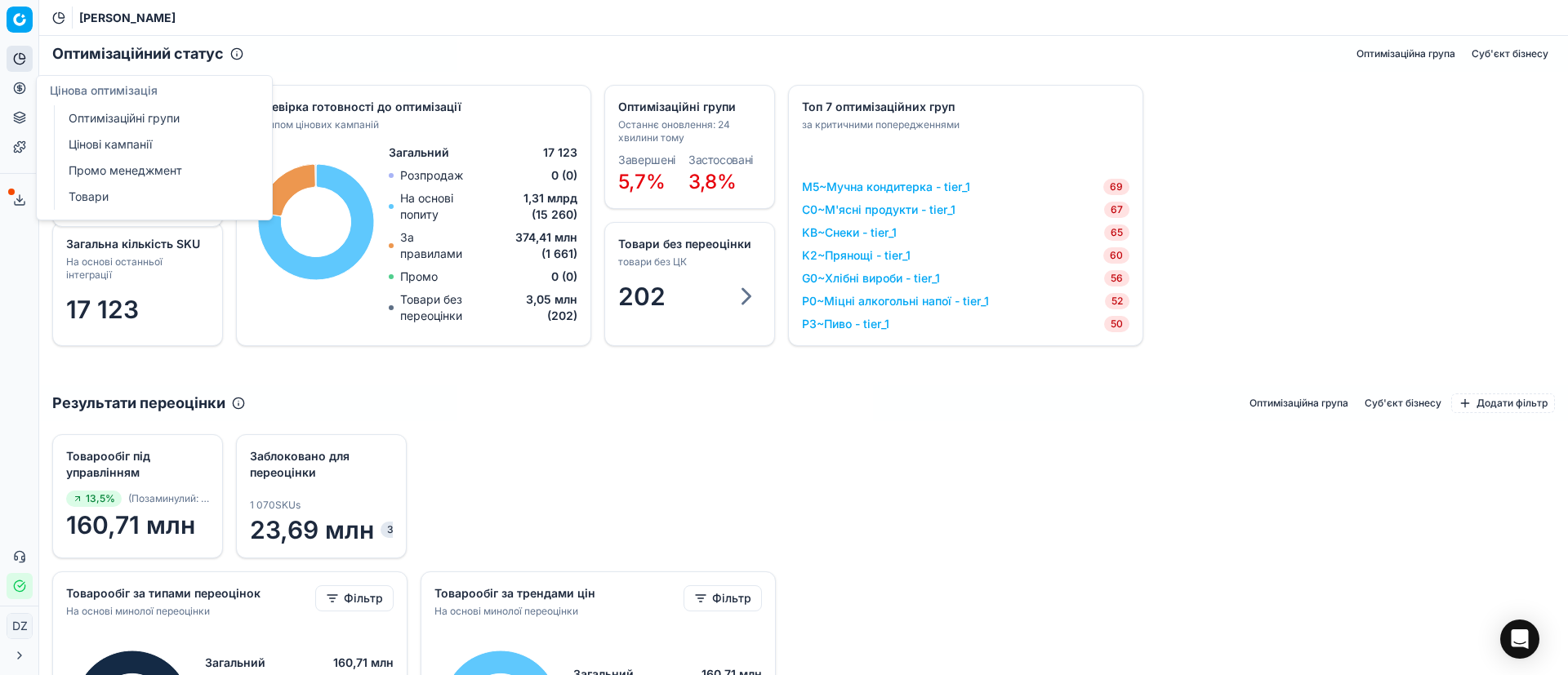
click at [23, 83] on icon at bounding box center [20, 88] width 13 height 13
click at [30, 90] on button "Цінова оптимізація" at bounding box center [20, 88] width 26 height 26
click at [105, 121] on link "Оптимізаційні групи" at bounding box center [156, 119] width 190 height 23
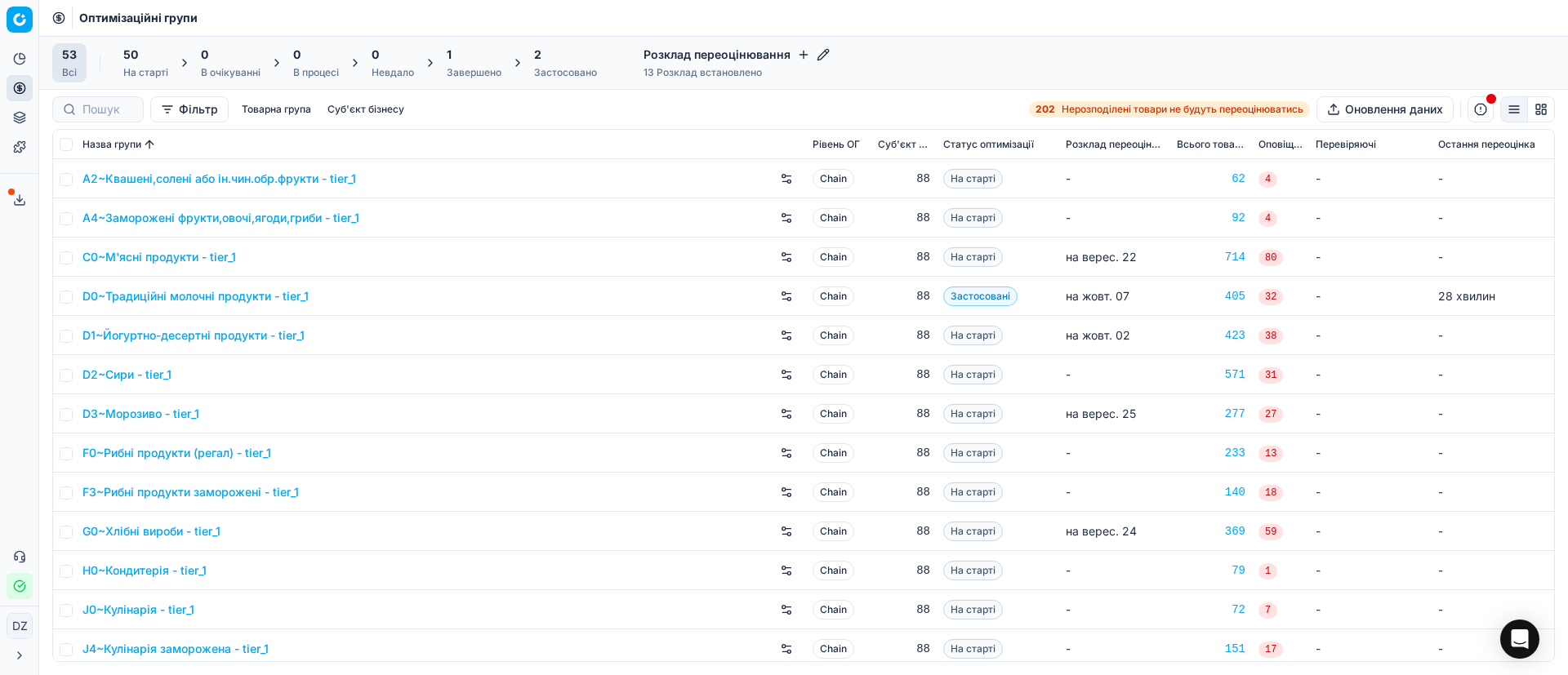
click at [464, 69] on div "Завершено" at bounding box center [474, 72] width 54 height 13
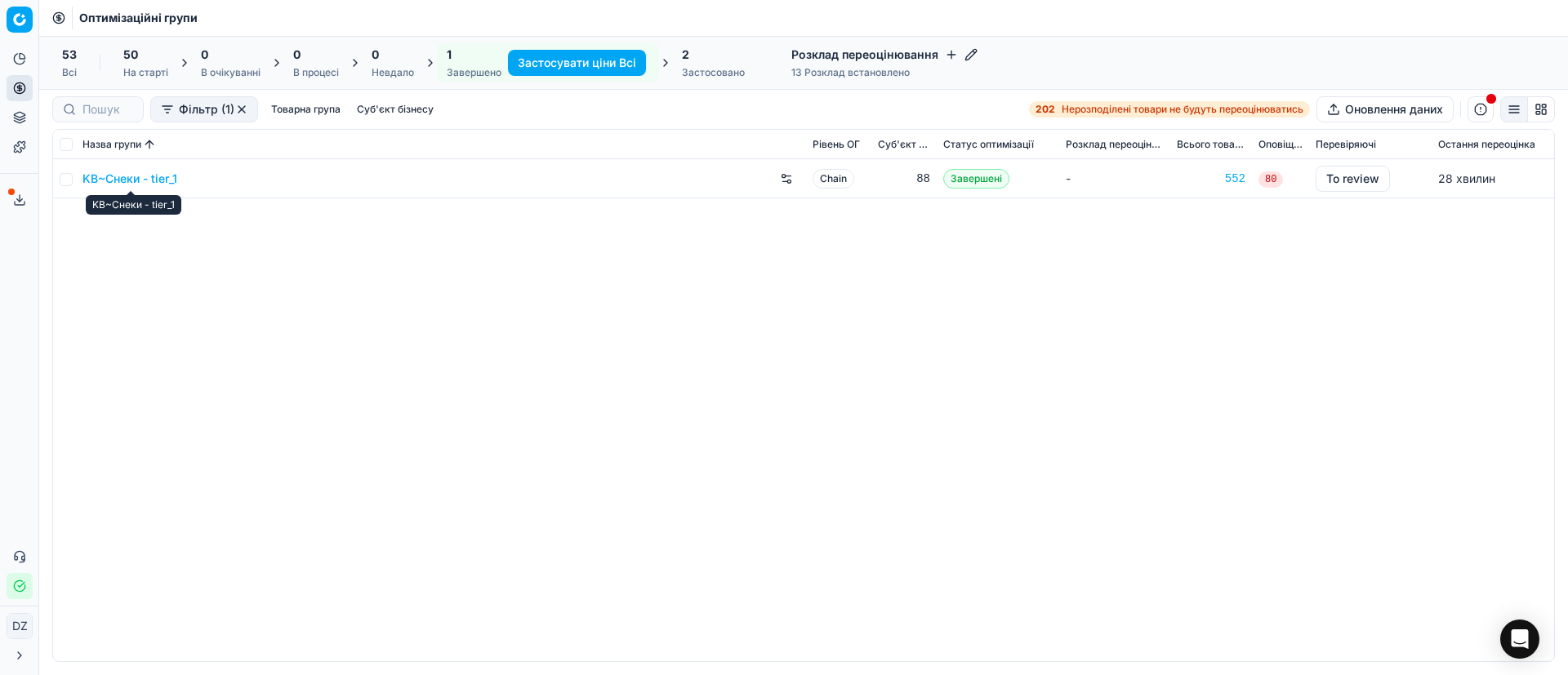
click at [131, 179] on link "KB~Снеки - tier_1" at bounding box center [129, 179] width 95 height 16
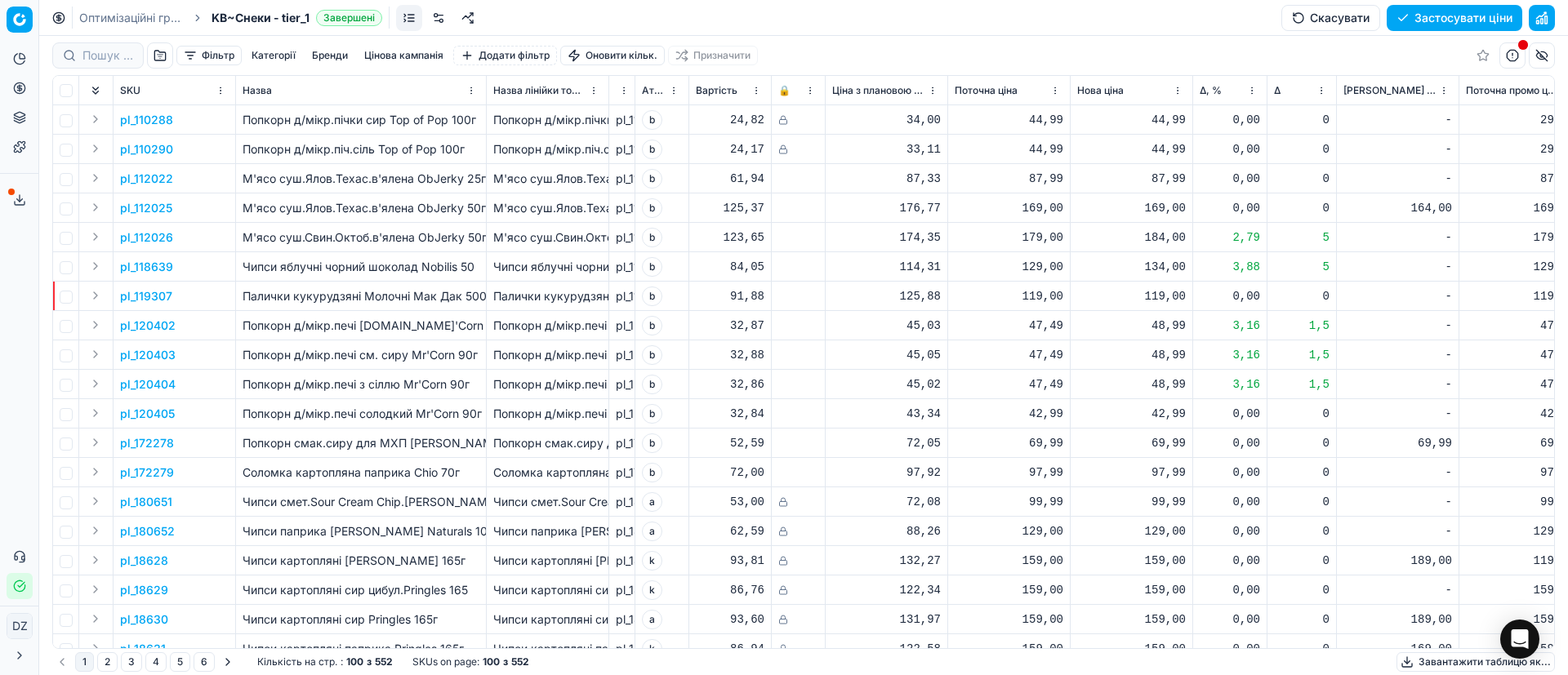
click at [1440, 14] on button "Застосувати ціни" at bounding box center [1454, 18] width 136 height 26
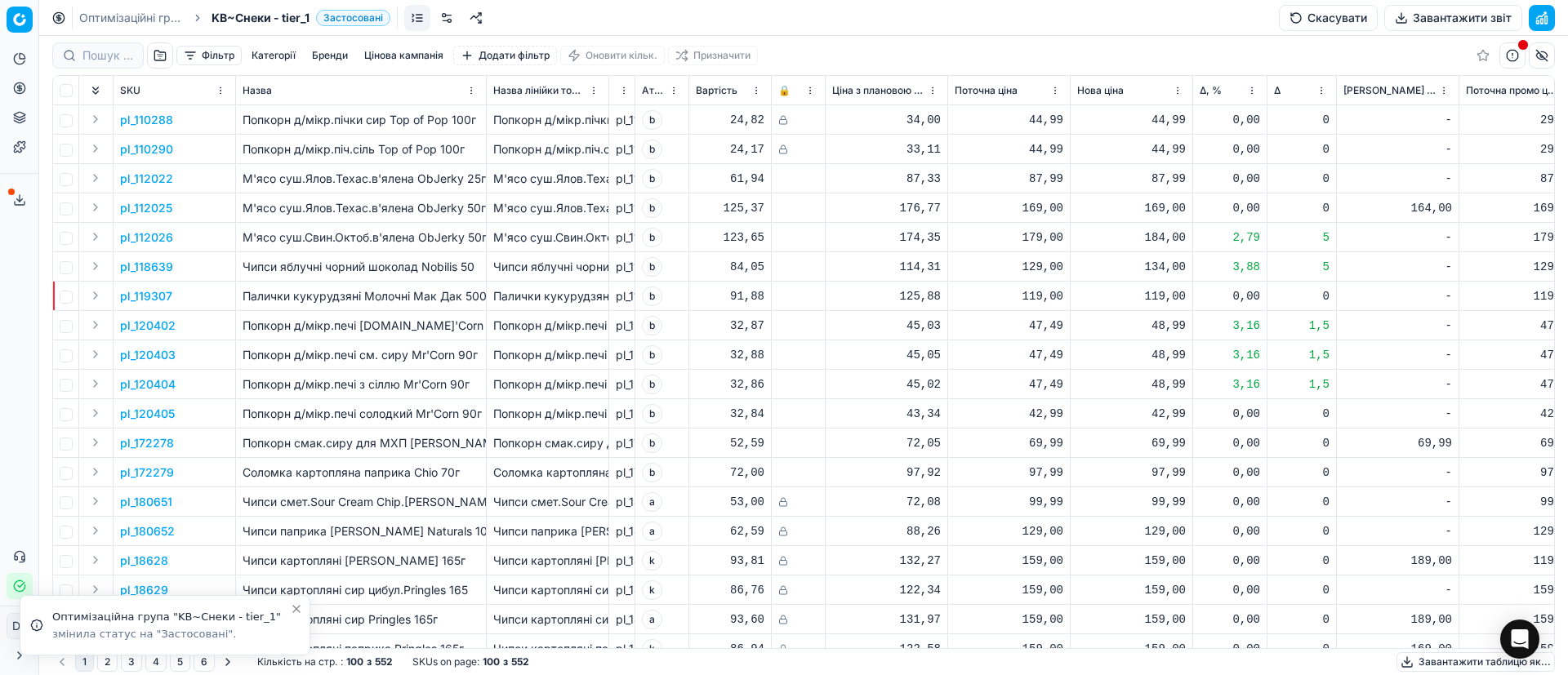
click at [1473, 23] on button "Завантажити звіт" at bounding box center [1454, 18] width 138 height 26
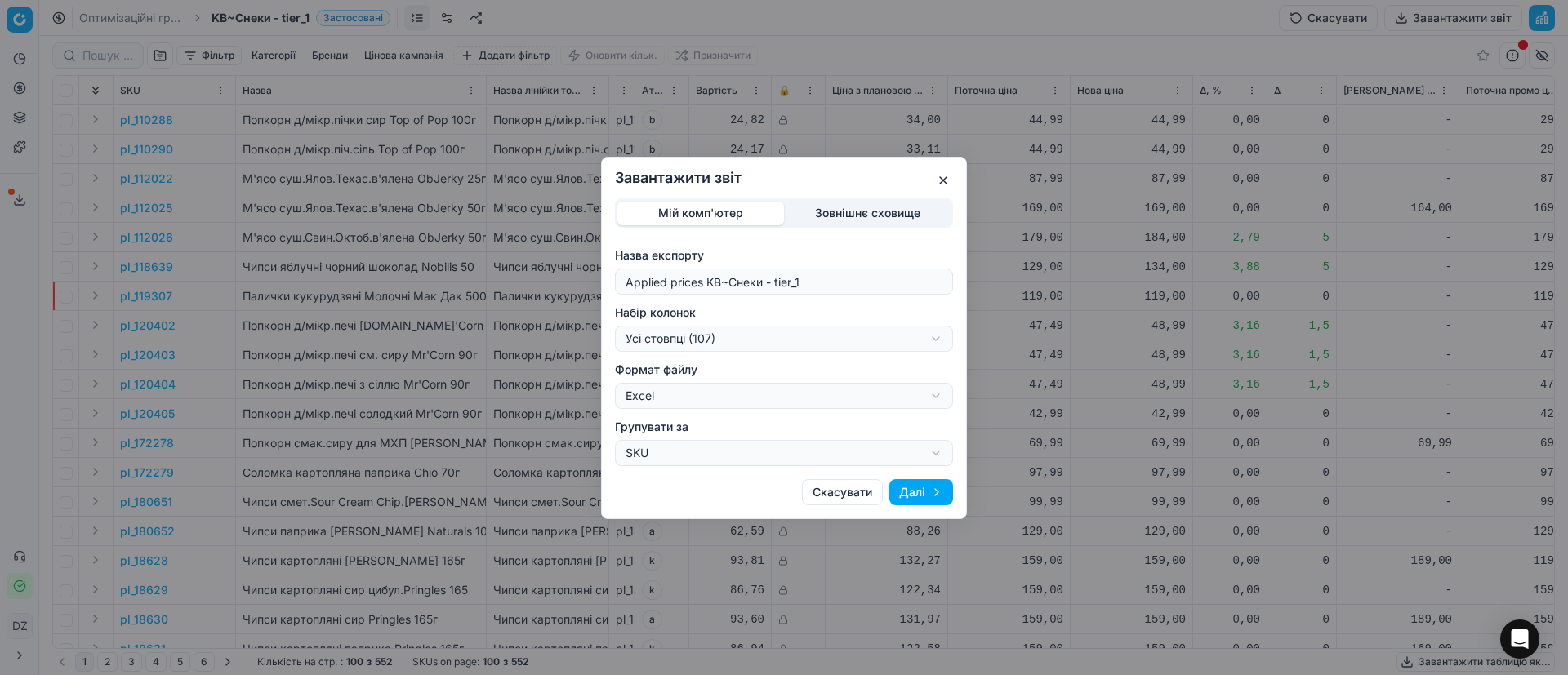
click at [758, 335] on div "Завантажити звіт Мій комп'ютер Зовнішнє сховище Назва експорту Applied prices K…" at bounding box center [784, 338] width 1568 height 675
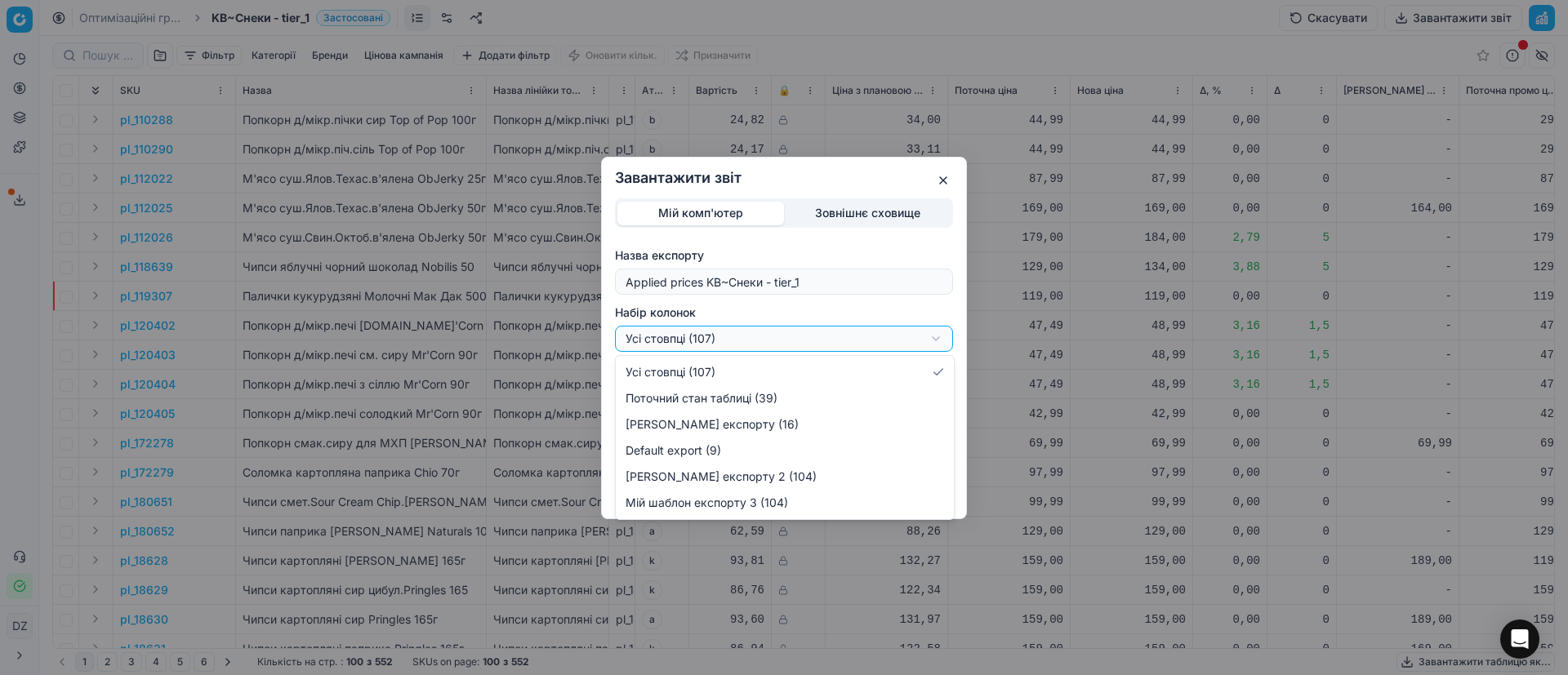
select select "custom"
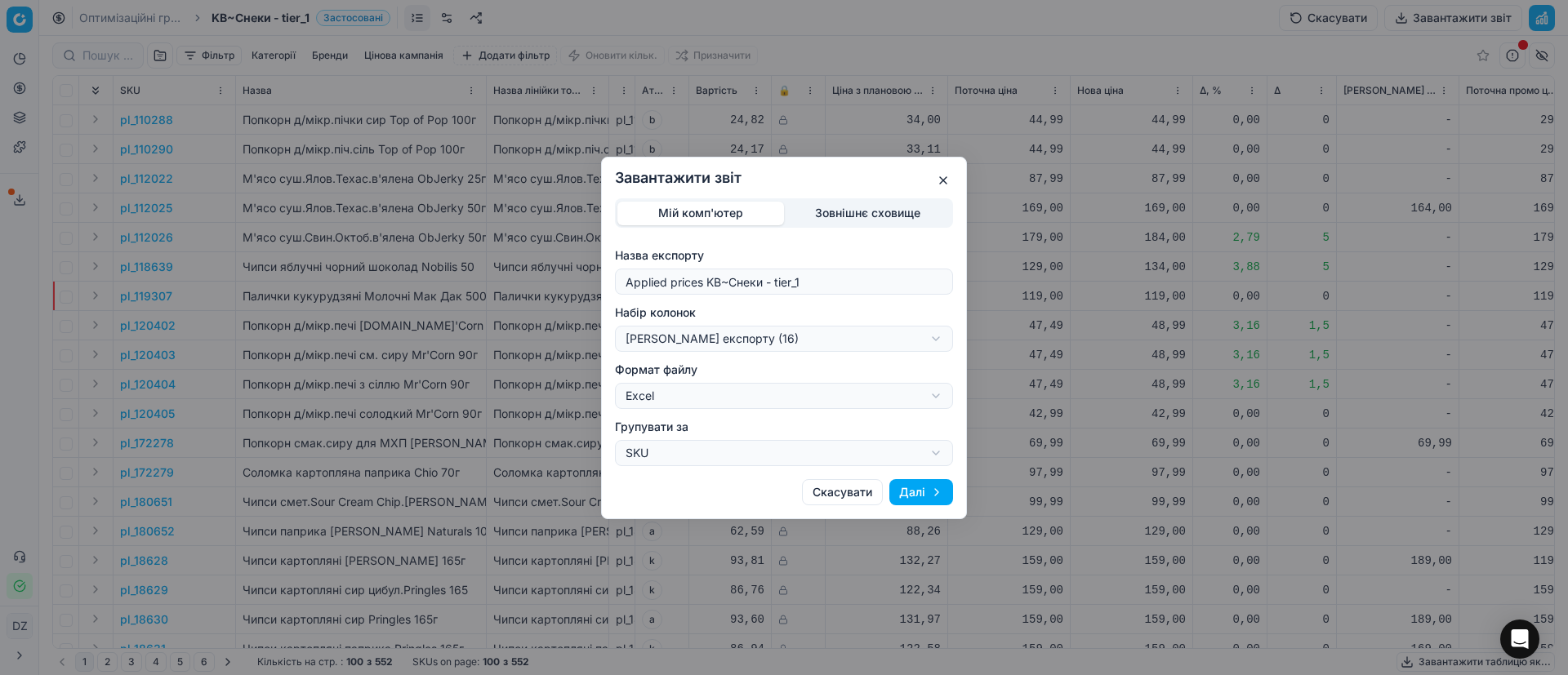
click at [928, 489] on button "Далі" at bounding box center [921, 492] width 63 height 26
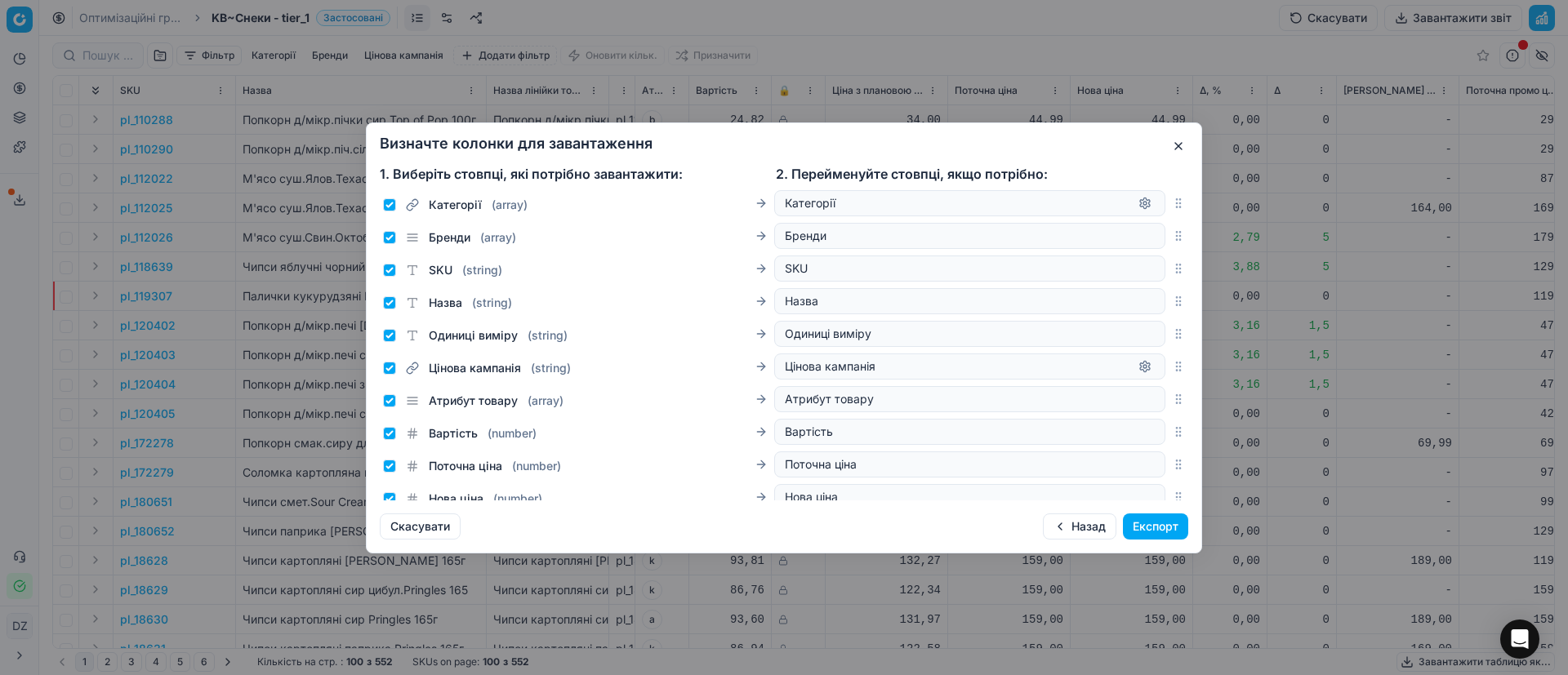
click at [1155, 527] on button "Експорт" at bounding box center [1155, 527] width 65 height 26
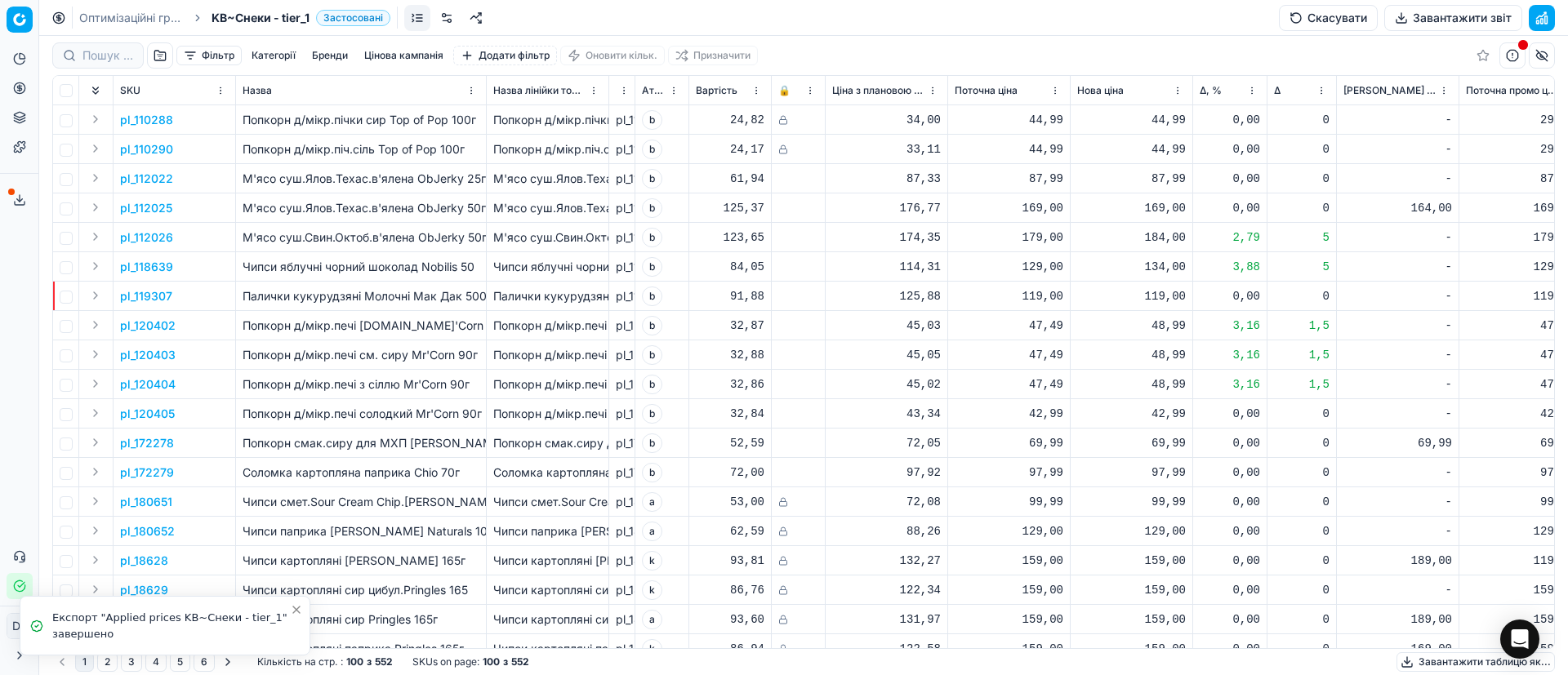
click at [16, 199] on icon at bounding box center [20, 200] width 13 height 13
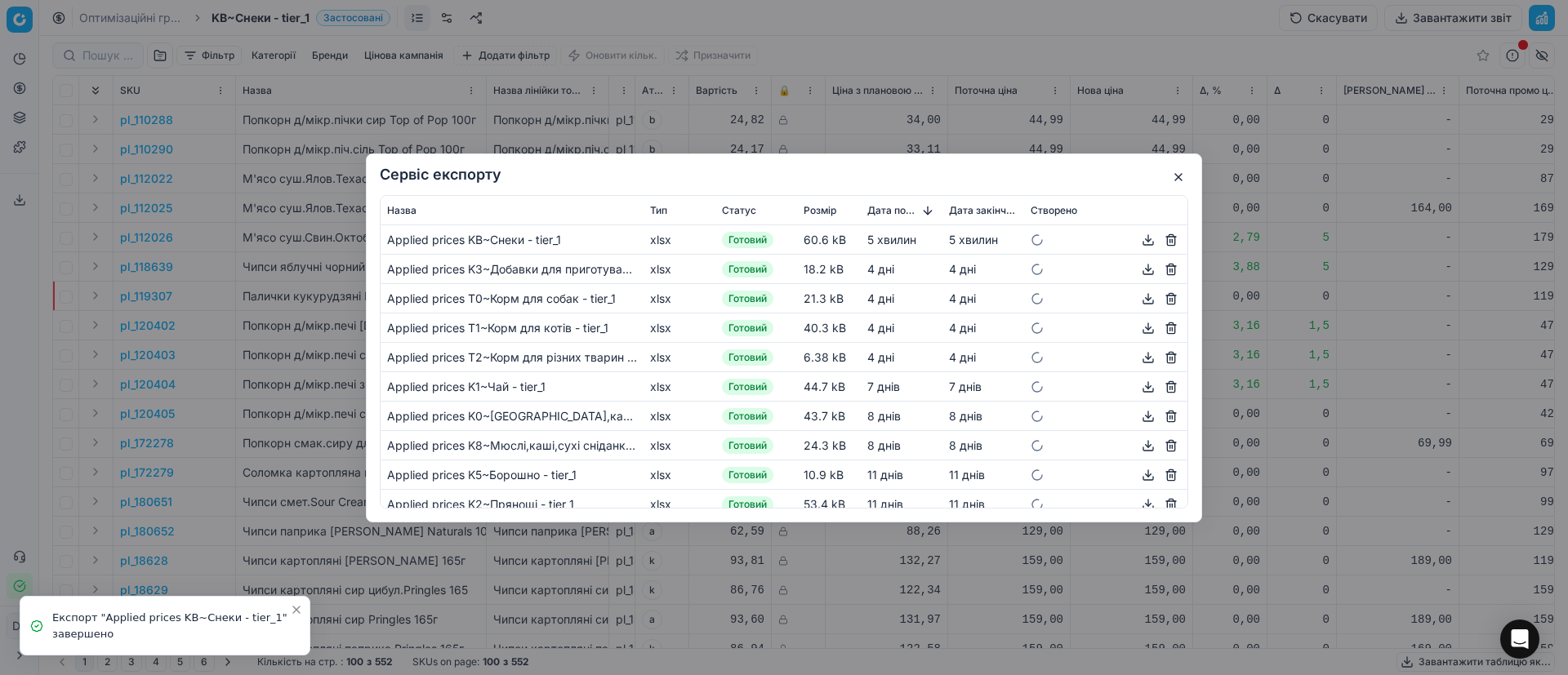
click at [1138, 241] on button "button" at bounding box center [1148, 240] width 20 height 20
